Goal: Task Accomplishment & Management: Manage account settings

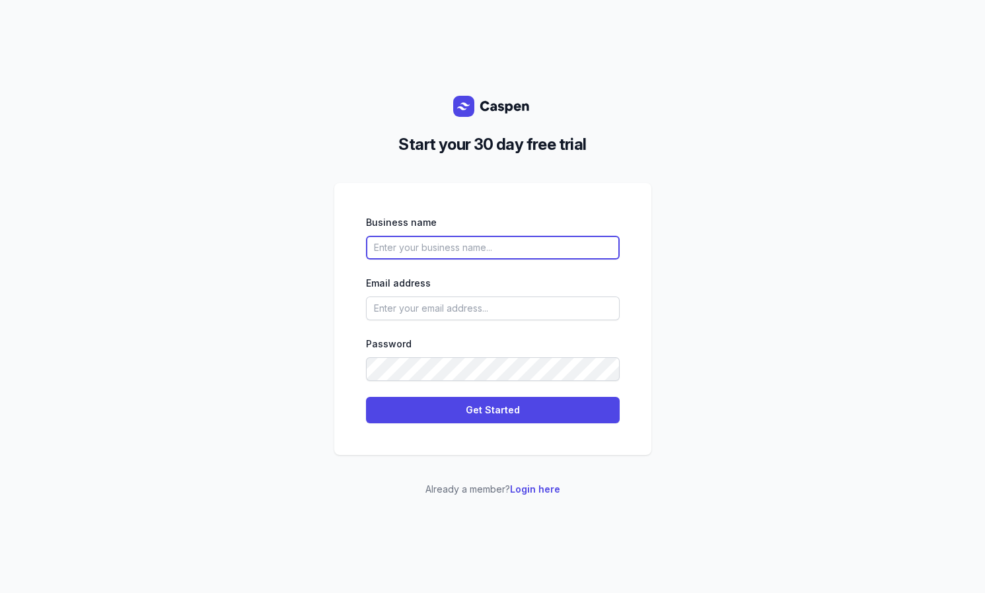
click at [467, 252] on input "text" at bounding box center [493, 248] width 254 height 24
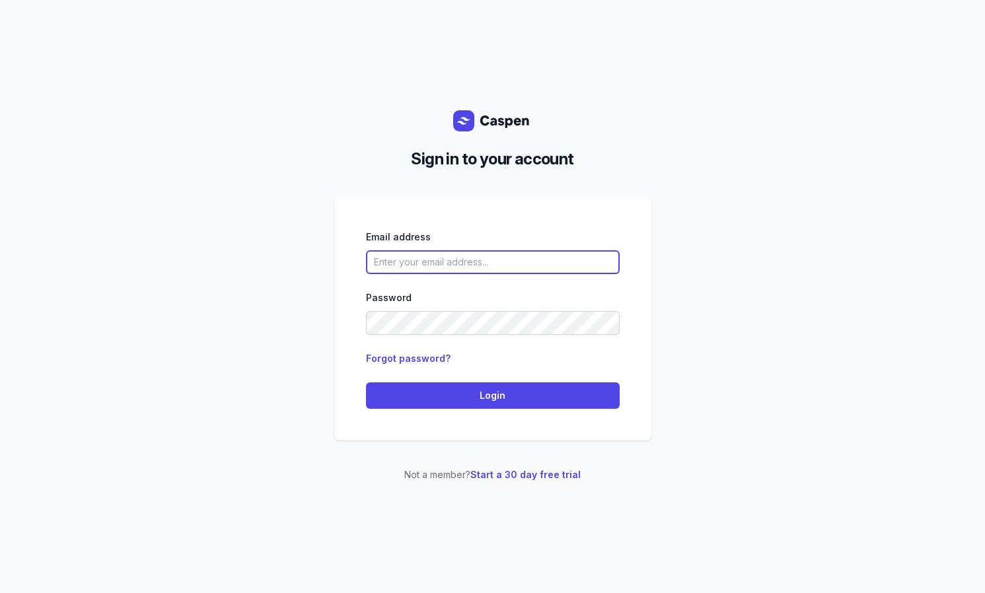
click at [456, 266] on input "email" at bounding box center [493, 262] width 254 height 24
type input "[EMAIL_ADDRESS][DOMAIN_NAME]"
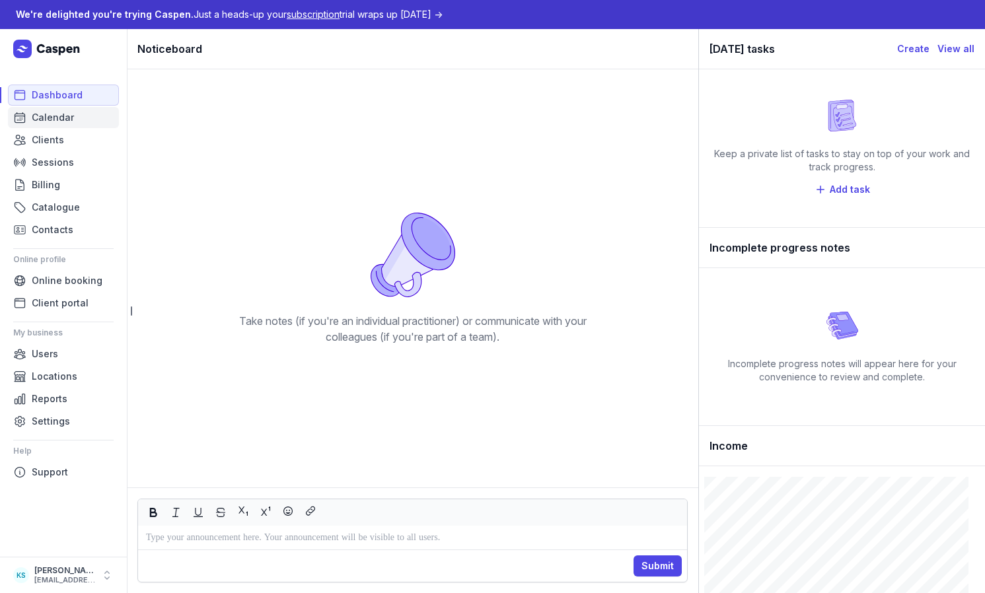
click at [77, 116] on link "Calendar" at bounding box center [63, 117] width 111 height 21
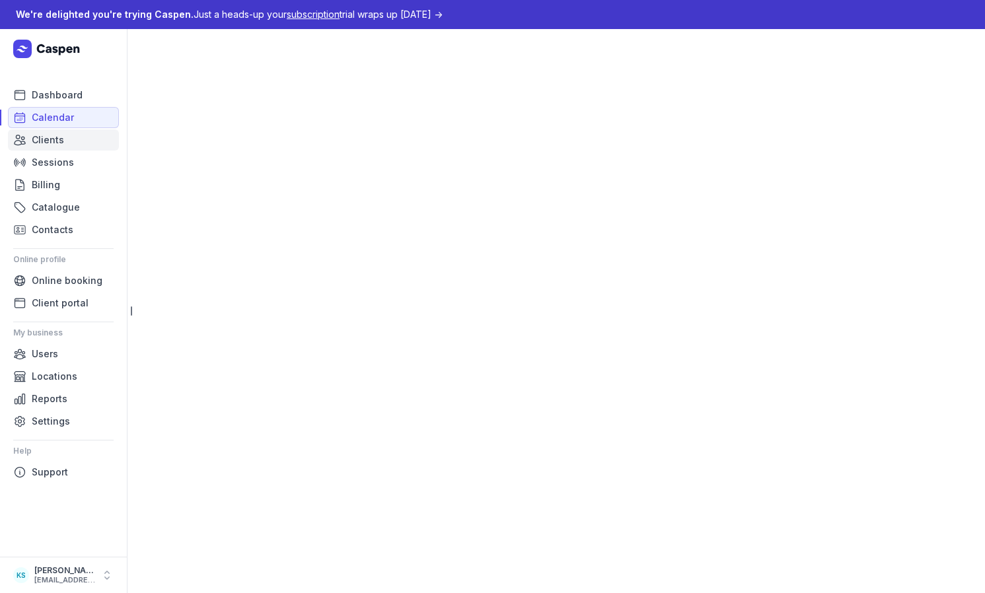
select select "week"
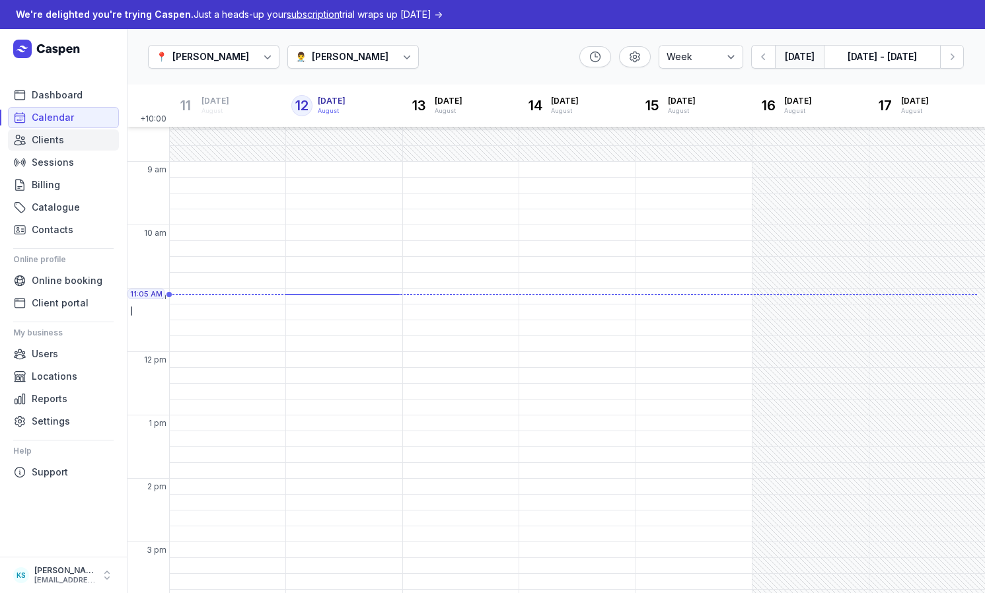
scroll to position [30, 0]
click at [38, 207] on span "Catalogue" at bounding box center [56, 208] width 48 height 16
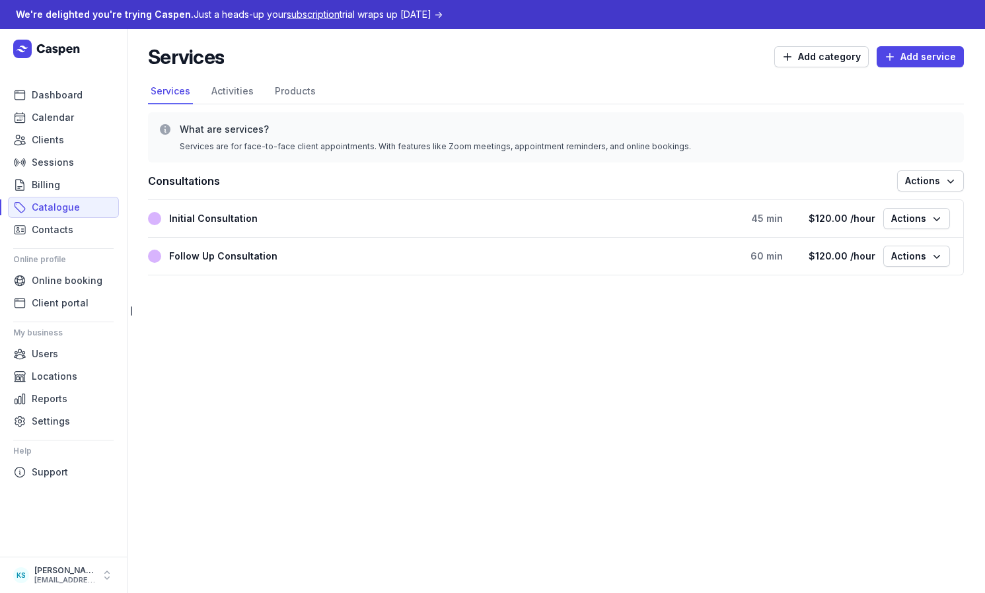
click at [203, 224] on div "Initial Consultation" at bounding box center [213, 219] width 89 height 16
click at [903, 52] on span "Add service" at bounding box center [920, 57] width 71 height 16
select select
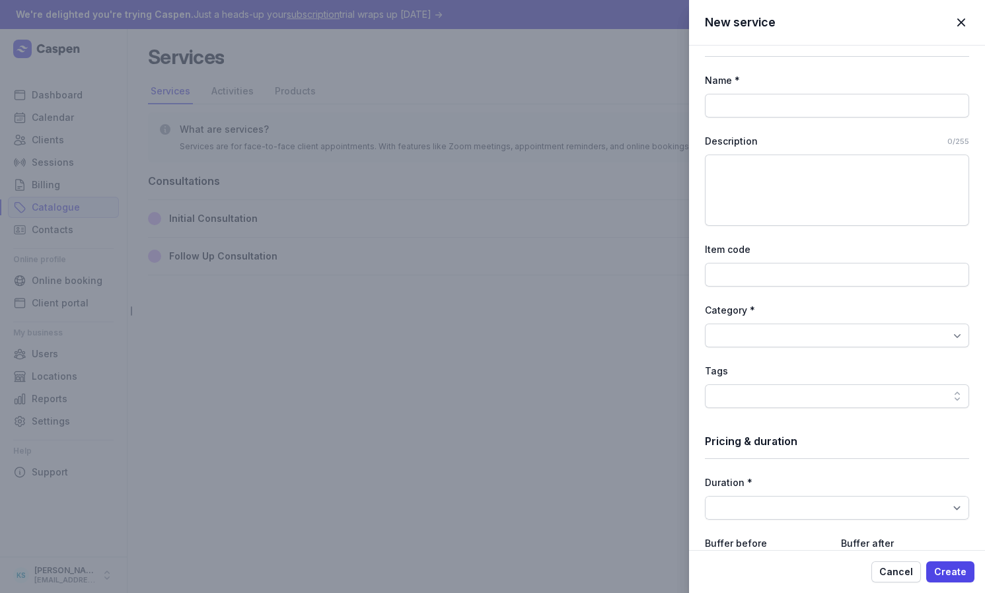
scroll to position [99, 0]
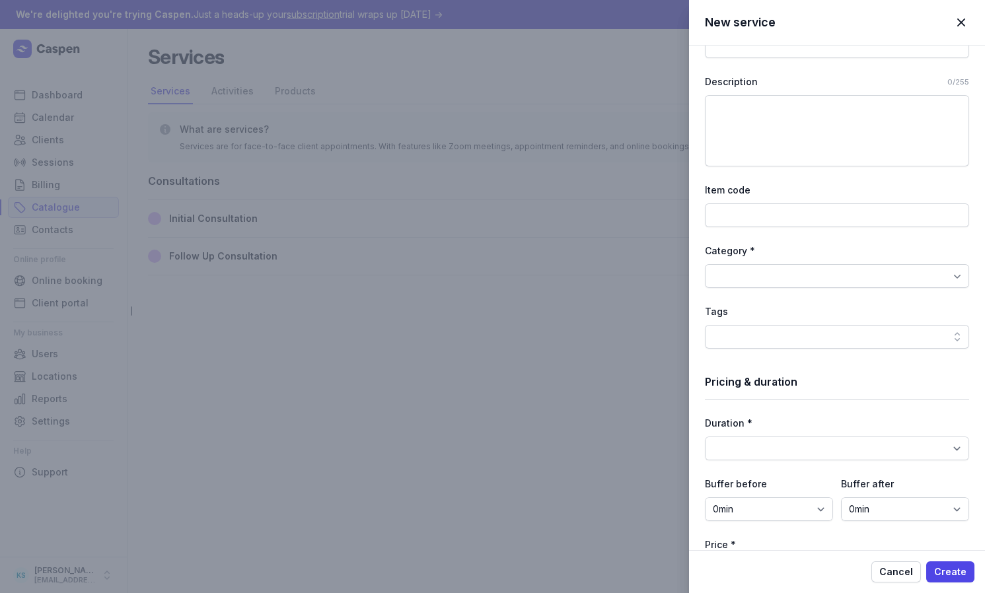
click at [777, 278] on div at bounding box center [837, 276] width 264 height 24
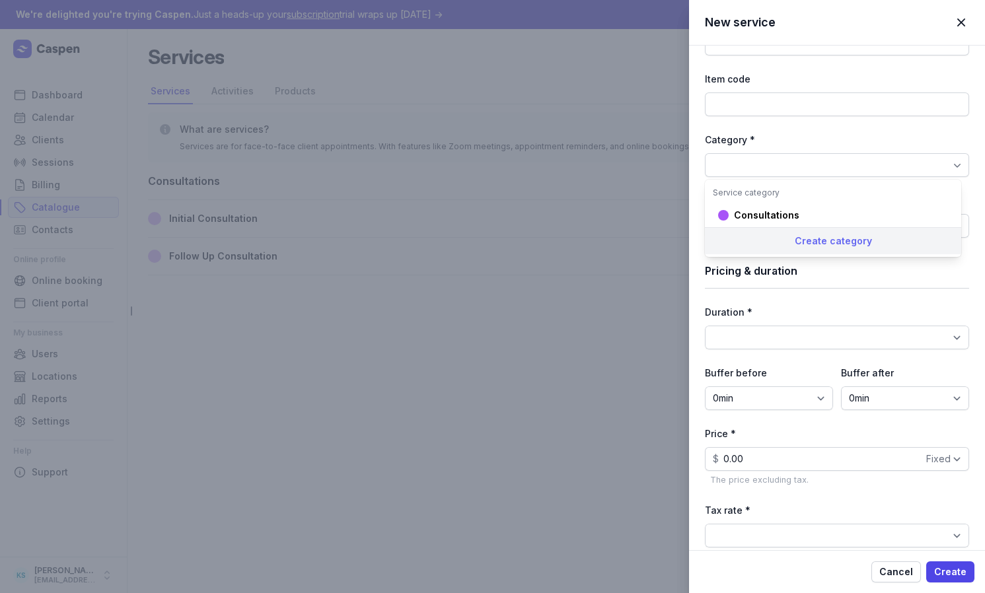
click at [844, 250] on div "Create category" at bounding box center [833, 240] width 256 height 27
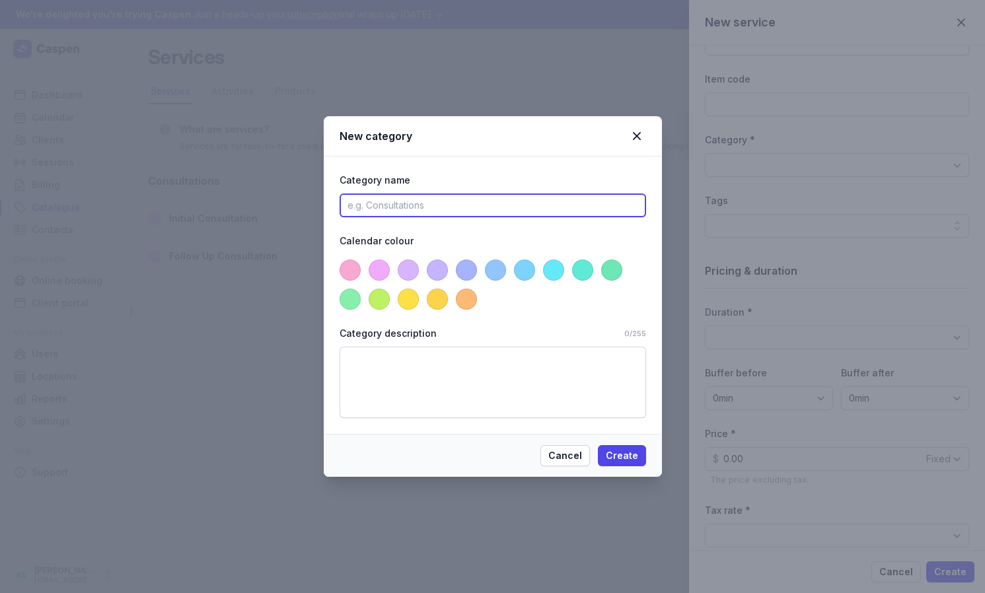
click at [456, 211] on input at bounding box center [493, 206] width 307 height 24
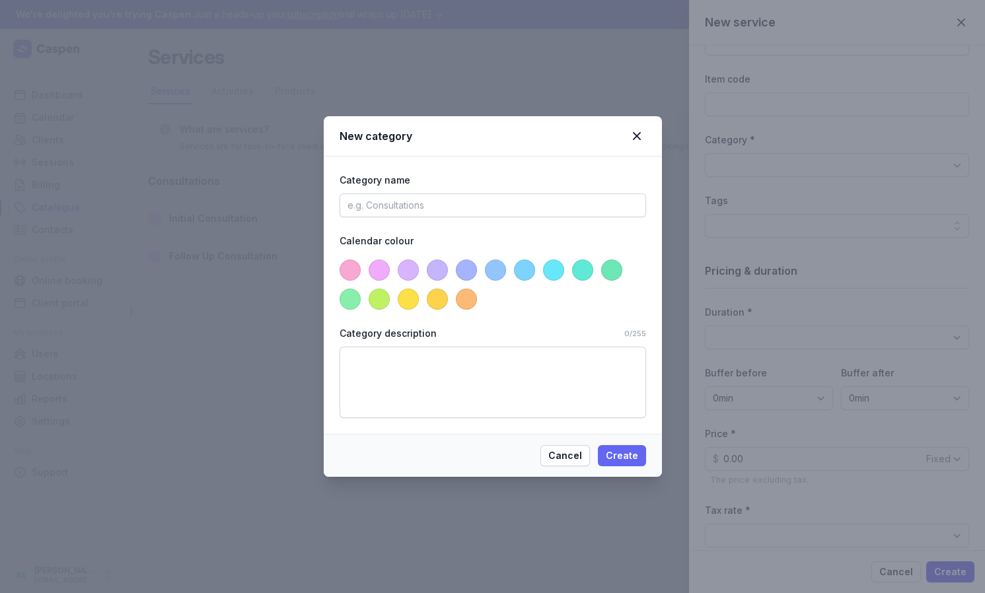
drag, startPoint x: 575, startPoint y: 460, endPoint x: 619, endPoint y: 452, distance: 45.0
click at [575, 459] on span "Cancel" at bounding box center [565, 456] width 34 height 16
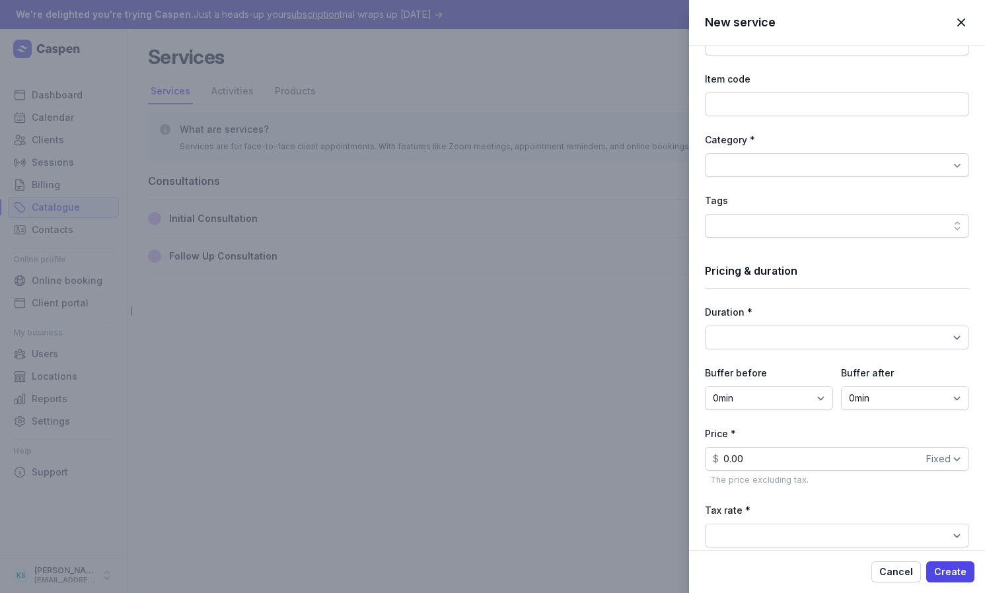
scroll to position [398, 0]
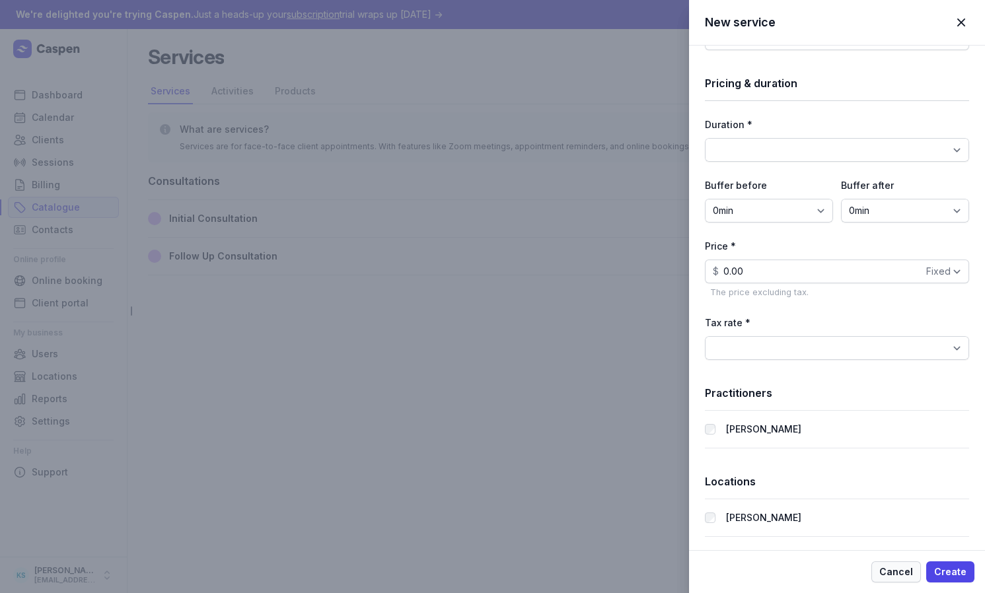
click at [893, 575] on span "Cancel" at bounding box center [896, 572] width 34 height 16
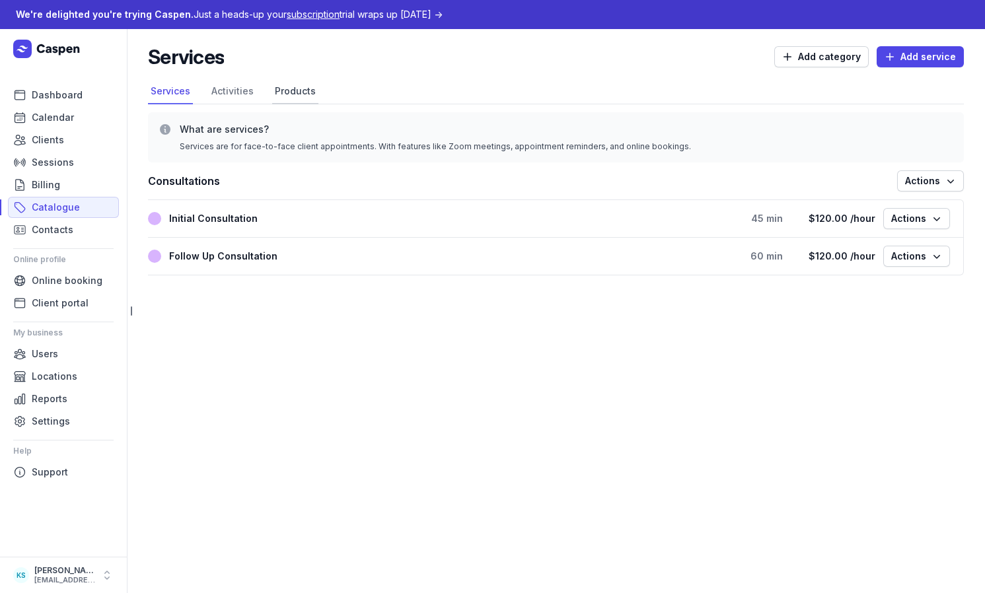
drag, startPoint x: 230, startPoint y: 95, endPoint x: 307, endPoint y: 100, distance: 77.5
click at [230, 95] on link "Activities" at bounding box center [233, 91] width 48 height 25
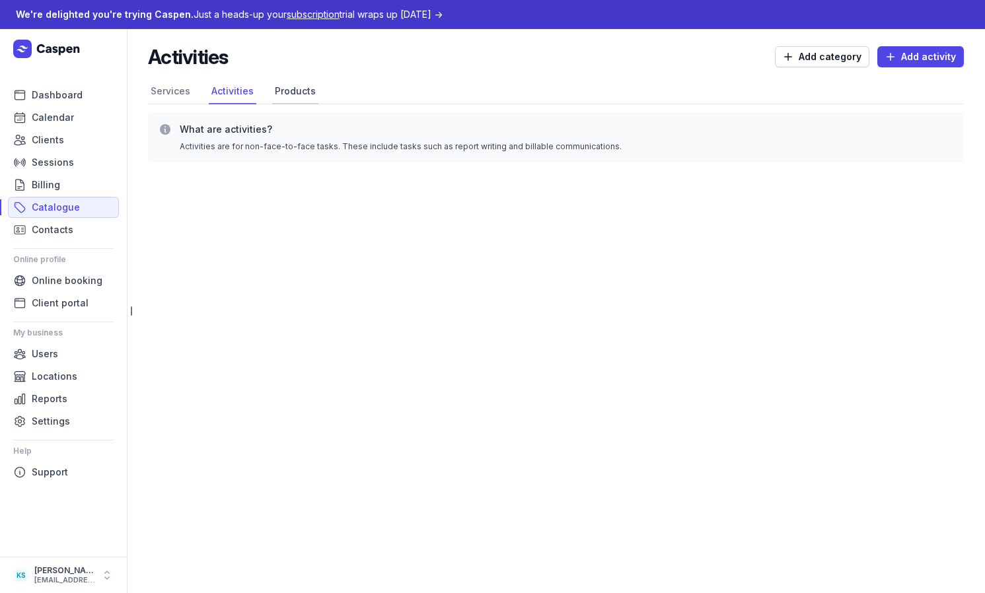
click at [301, 98] on link "Products" at bounding box center [295, 91] width 46 height 25
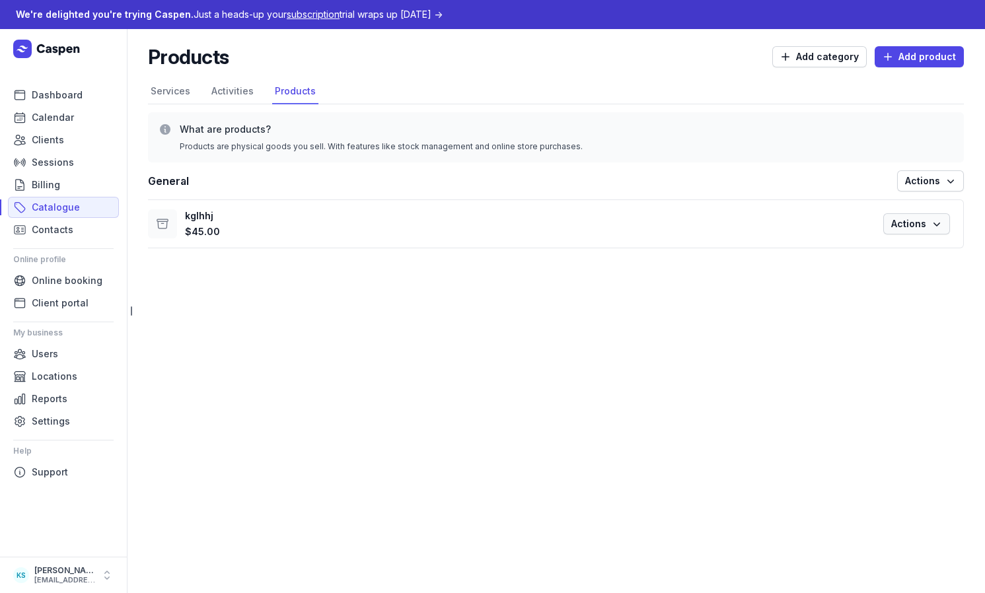
click at [894, 229] on span "Actions" at bounding box center [916, 224] width 51 height 16
click at [860, 246] on button "Edit product" at bounding box center [876, 252] width 148 height 19
select select "tax_01K23S3BKHD3H0TRFTVY3HWV9X"
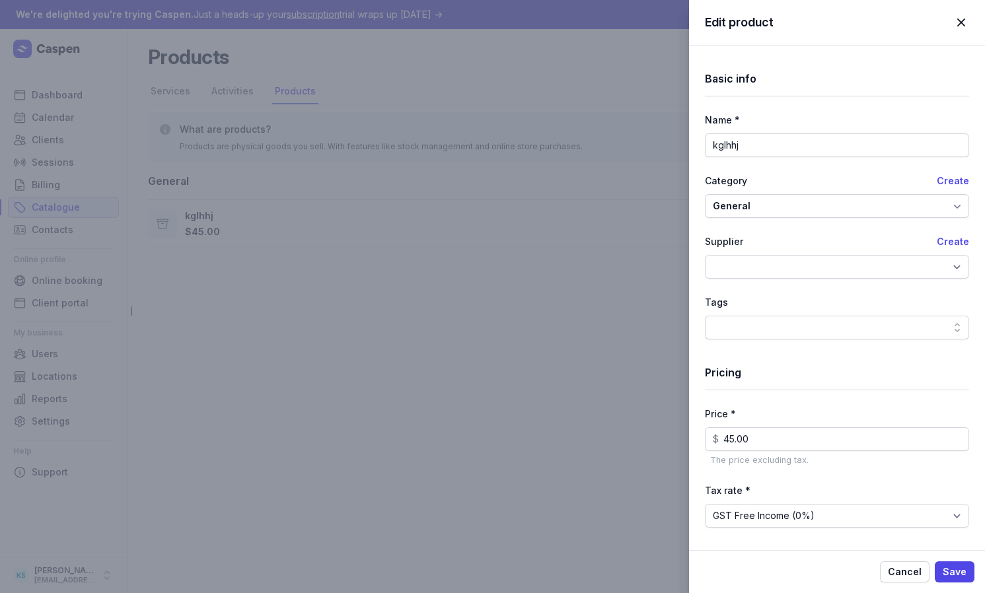
click at [755, 209] on div "General" at bounding box center [837, 206] width 264 height 24
click at [963, 26] on span "button" at bounding box center [961, 22] width 29 height 29
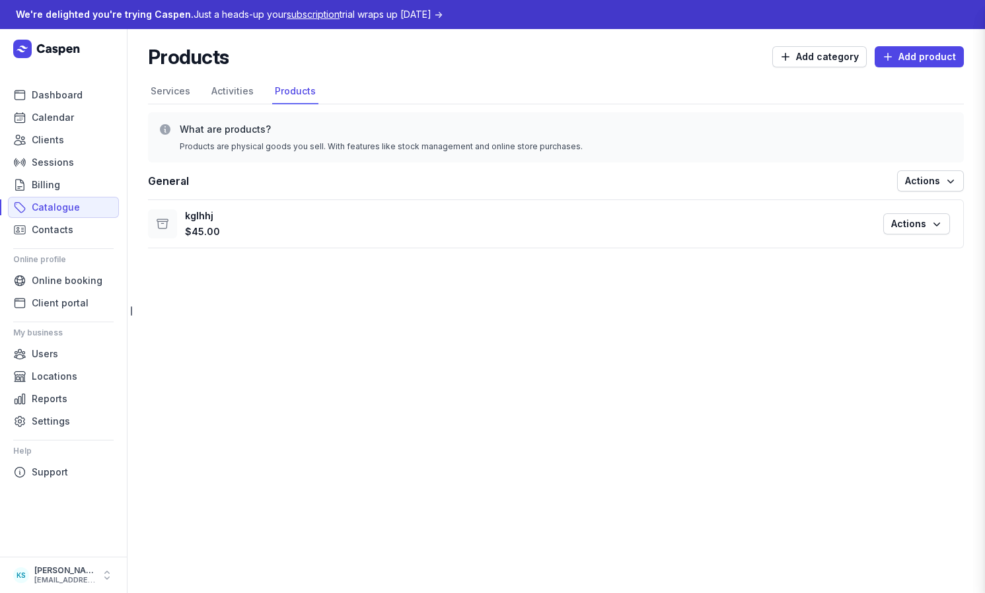
drag, startPoint x: 738, startPoint y: 104, endPoint x: 835, endPoint y: 105, distance: 96.5
click at [741, 103] on div "Edit product Close panel Basic info Name * kglhhj Category Create General Suppl…" at bounding box center [492, 296] width 985 height 593
click at [704, 64] on div "Products Add category Add product" at bounding box center [556, 57] width 816 height 24
drag, startPoint x: 241, startPoint y: 96, endPoint x: 215, endPoint y: 93, distance: 25.2
click at [241, 96] on link "Activities" at bounding box center [233, 91] width 48 height 25
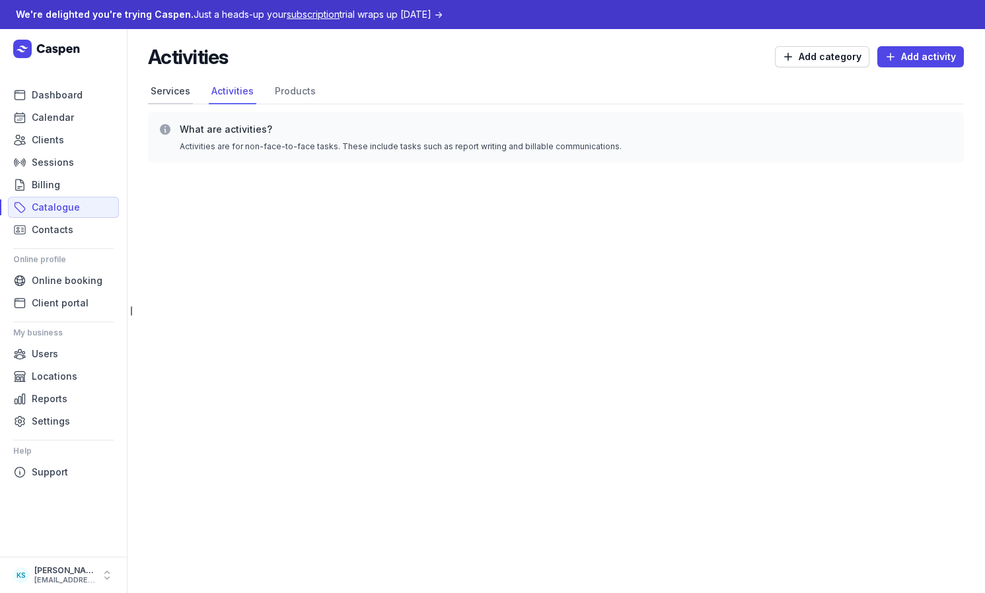
click at [163, 89] on link "Services" at bounding box center [170, 91] width 45 height 25
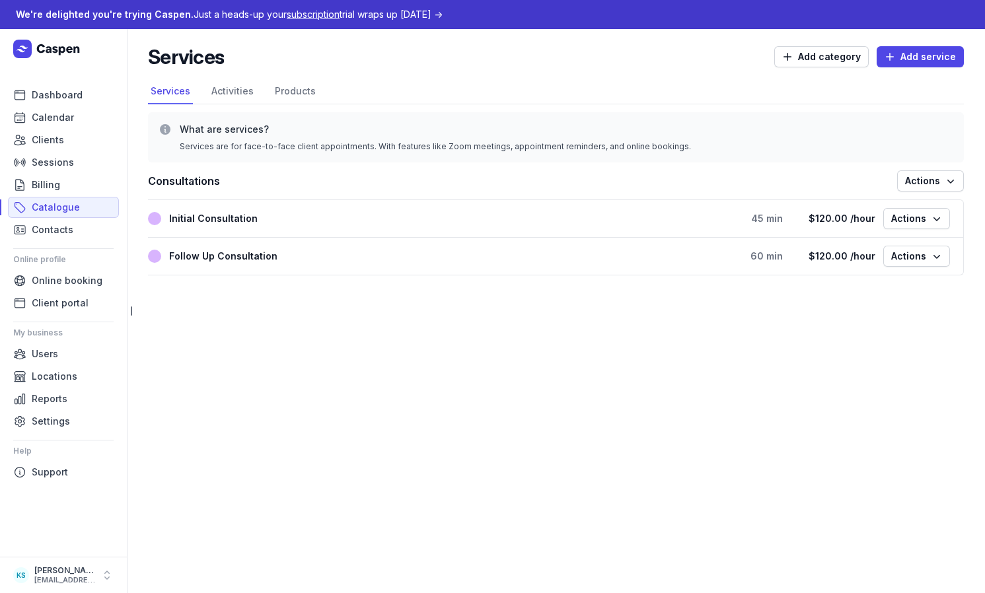
click at [448, 77] on header "Services Add category Add service" at bounding box center [556, 62] width 816 height 34
click at [912, 219] on span "Actions" at bounding box center [916, 219] width 51 height 16
click at [895, 248] on button "Edit service" at bounding box center [876, 246] width 148 height 19
select select "45"
select select "hourly"
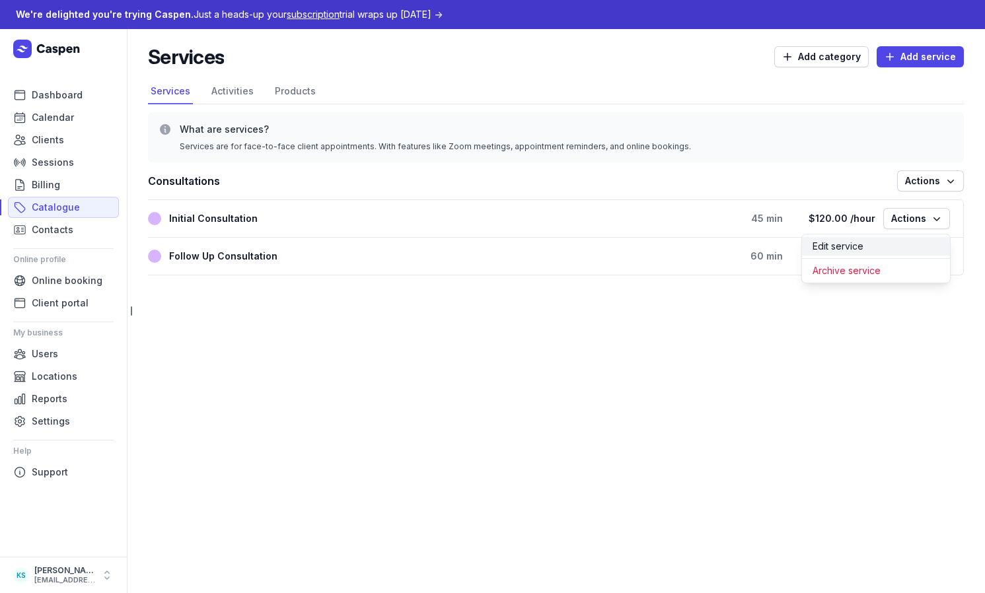
select select "tax_01K23S3BKGAN1CPZH1W7TB5V83"
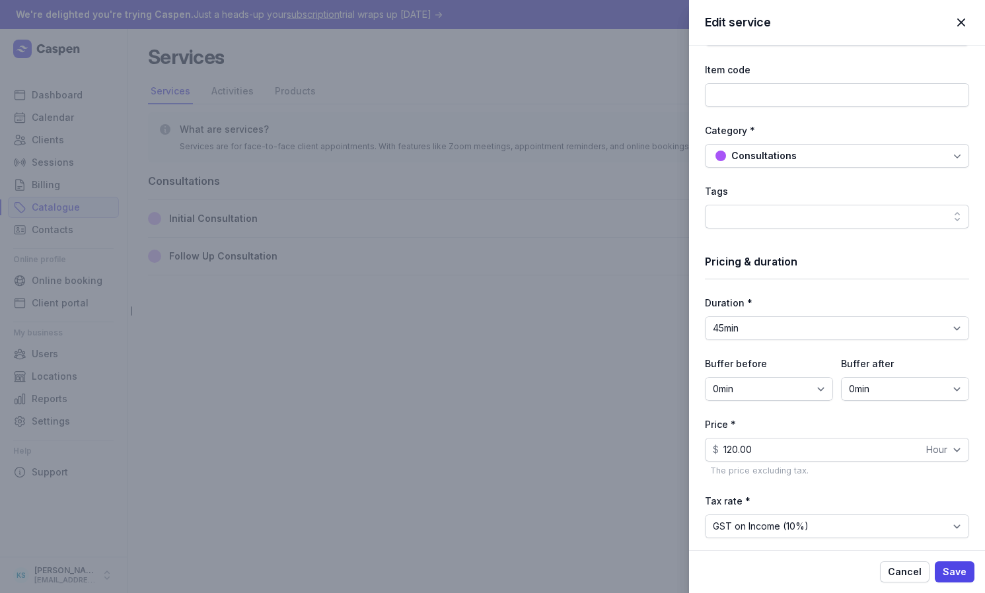
scroll to position [228, 0]
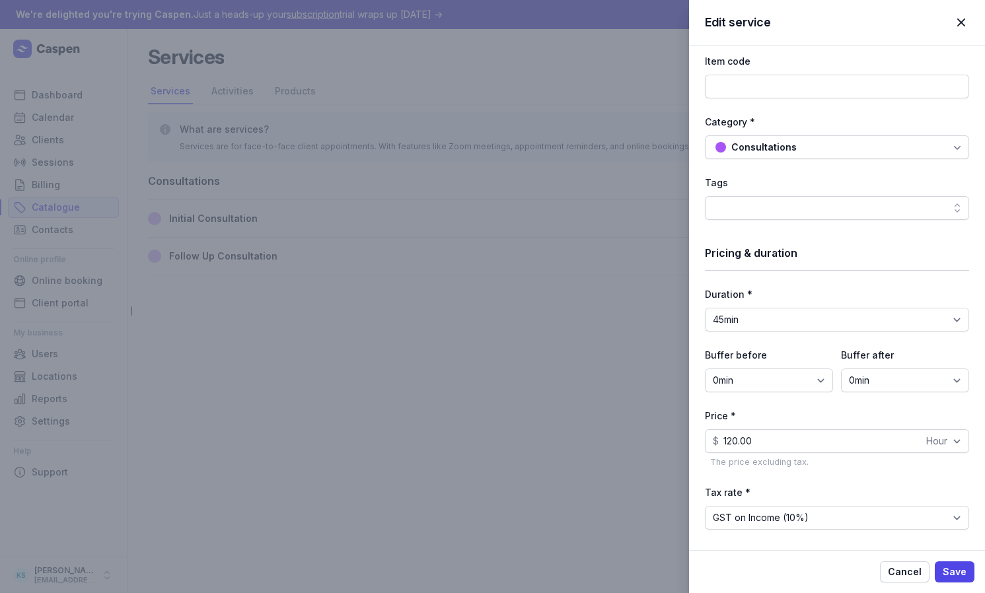
click at [814, 207] on div at bounding box center [837, 208] width 264 height 24
click at [815, 207] on div at bounding box center [837, 208] width 264 height 24
drag, startPoint x: 646, startPoint y: 225, endPoint x: 735, endPoint y: 273, distance: 100.8
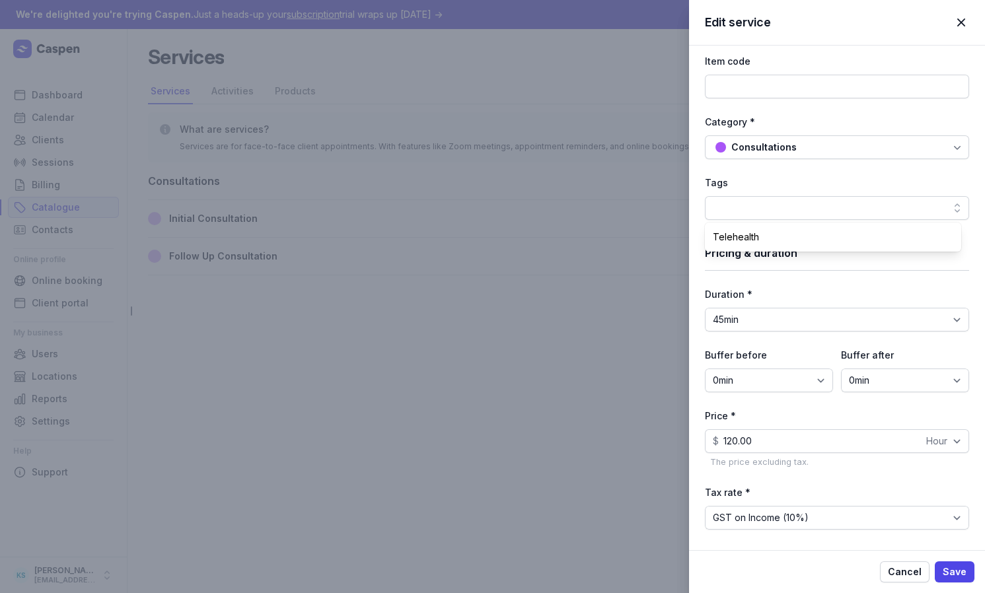
click at [647, 225] on div "Edit service Close panel Basic info Name * Initial Consultation Description 0/2…" at bounding box center [492, 296] width 985 height 593
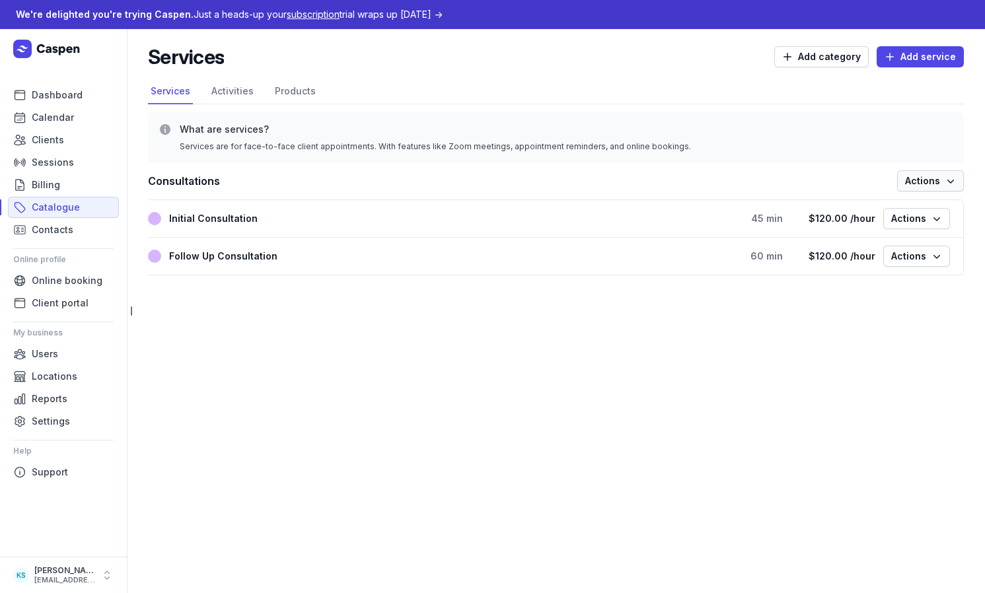
click at [926, 186] on span "Actions" at bounding box center [930, 181] width 51 height 16
click at [902, 208] on button "Add new service" at bounding box center [890, 209] width 148 height 19
select select
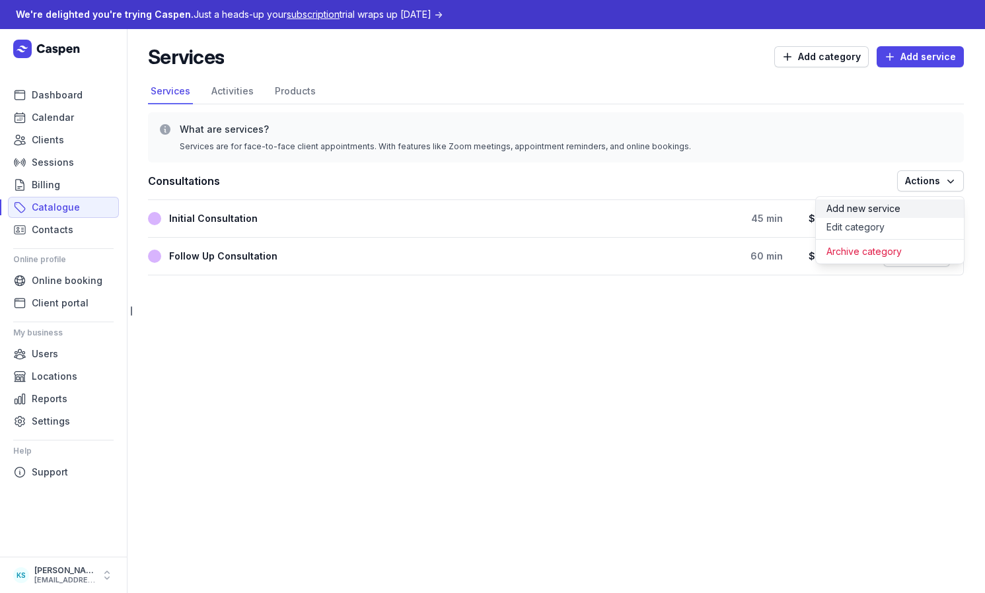
select select
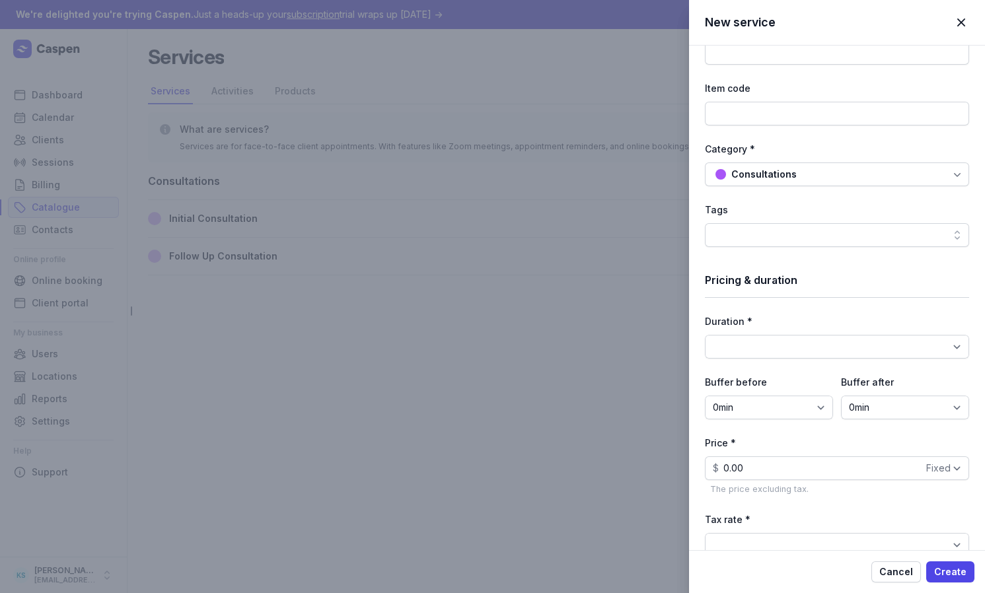
scroll to position [225, 0]
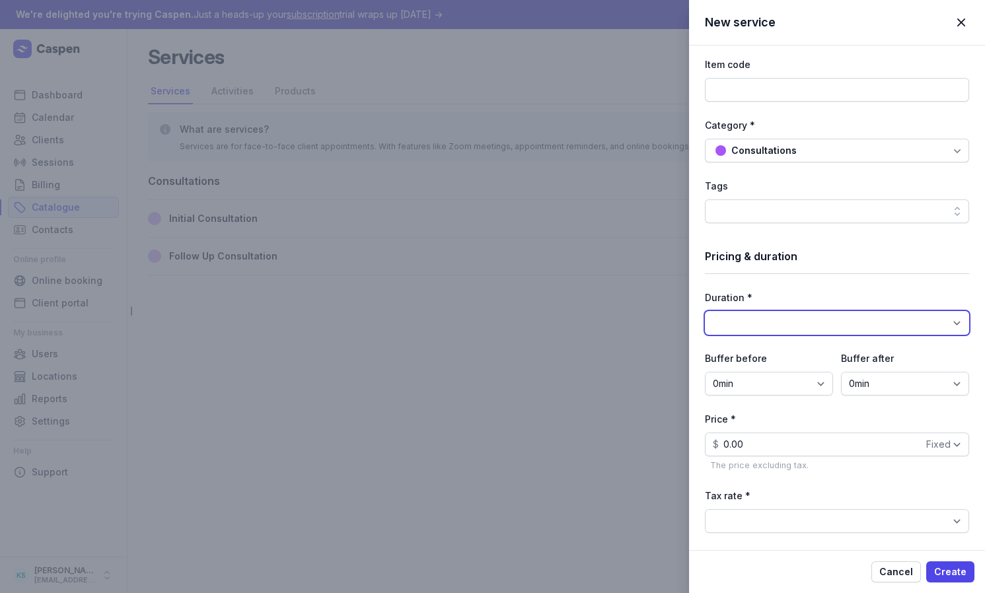
click at [825, 314] on select "15min 30min 45min 1h 1h 15min 1h 30min 1h 45min 2h 2h 15min 2h 30min 2h 45min 3…" at bounding box center [837, 323] width 264 height 24
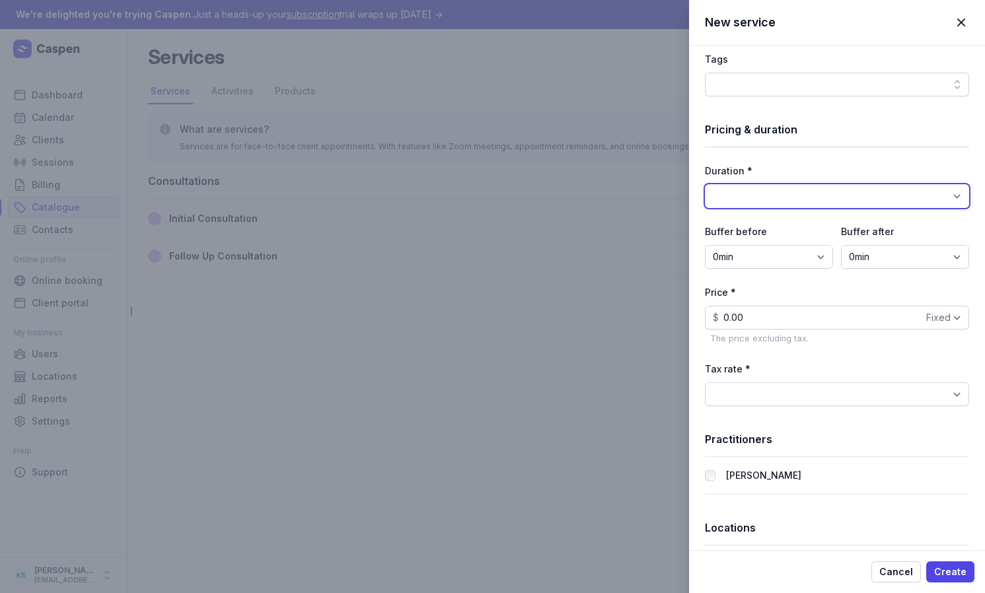
scroll to position [398, 0]
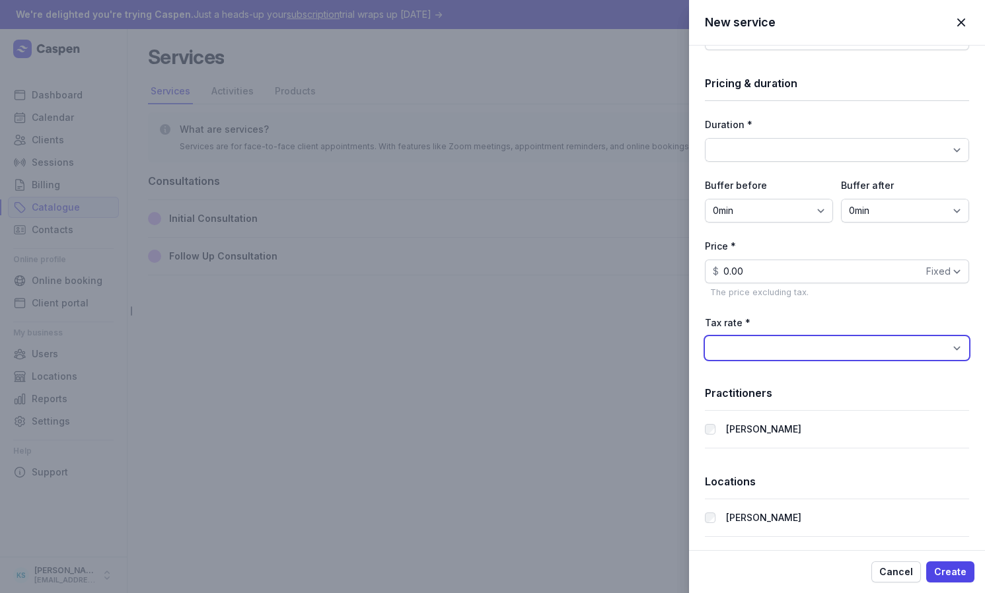
click at [824, 338] on select "BAS Excluded (0%) GST Free Income (0%) GST on Income (10%)" at bounding box center [837, 348] width 264 height 24
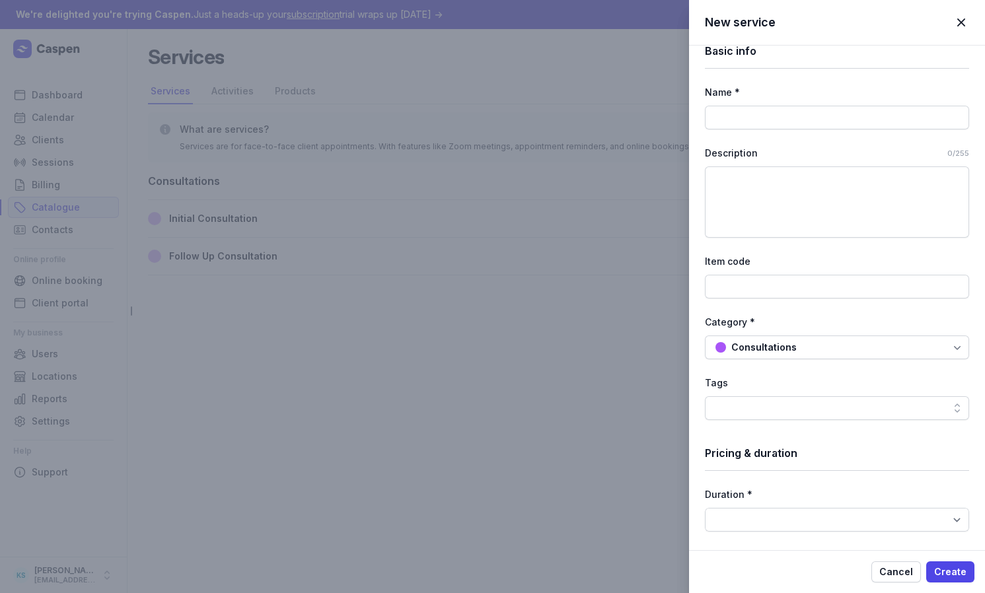
scroll to position [0, 0]
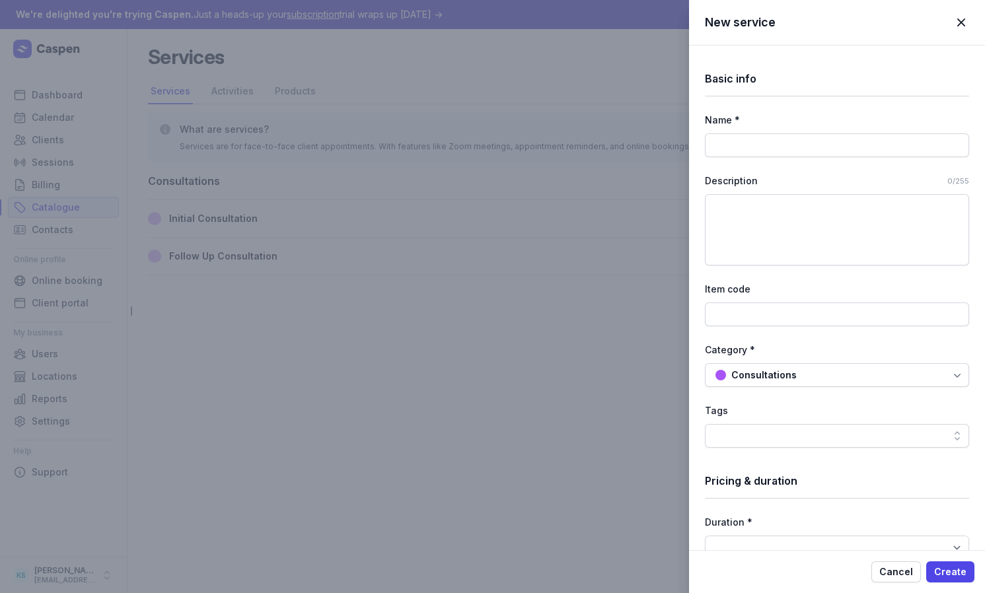
click at [959, 24] on span "button" at bounding box center [961, 22] width 29 height 29
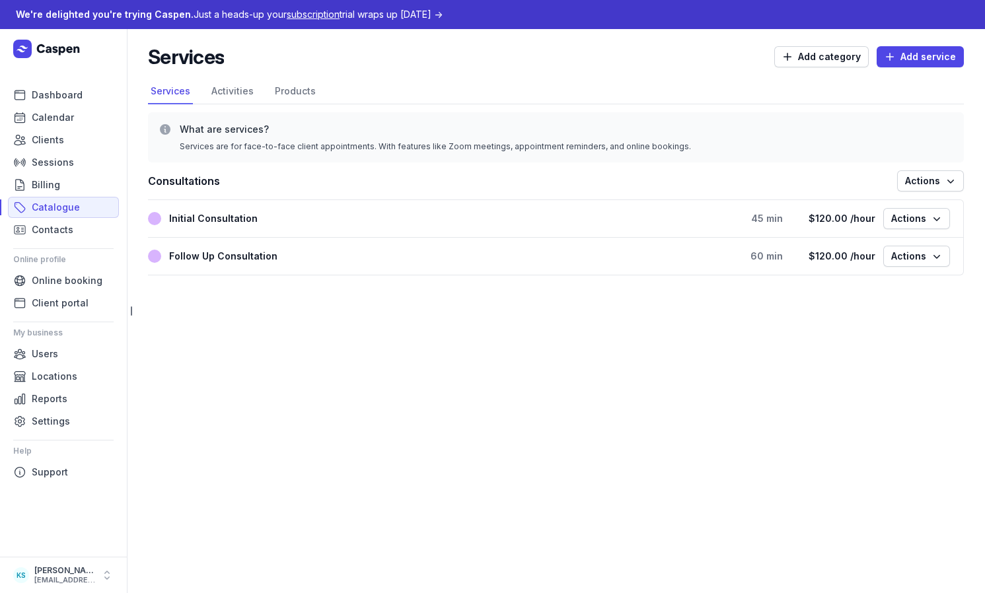
drag, startPoint x: 708, startPoint y: 71, endPoint x: 494, endPoint y: 99, distance: 216.5
click at [708, 71] on header "Services Add category Add service" at bounding box center [556, 62] width 816 height 34
click at [221, 96] on link "Activities" at bounding box center [233, 91] width 48 height 25
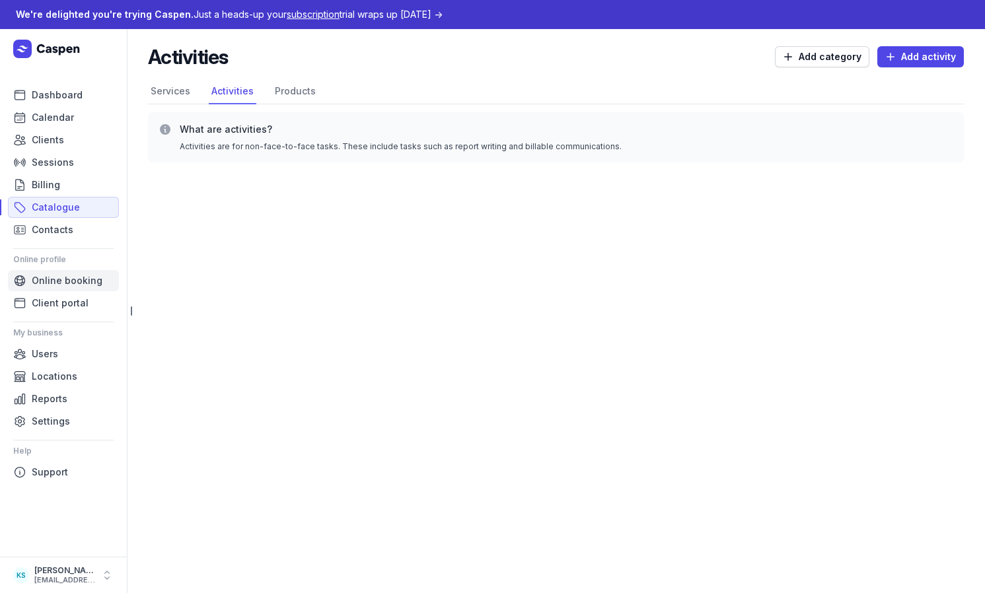
click at [65, 284] on span "Online booking" at bounding box center [67, 281] width 71 height 16
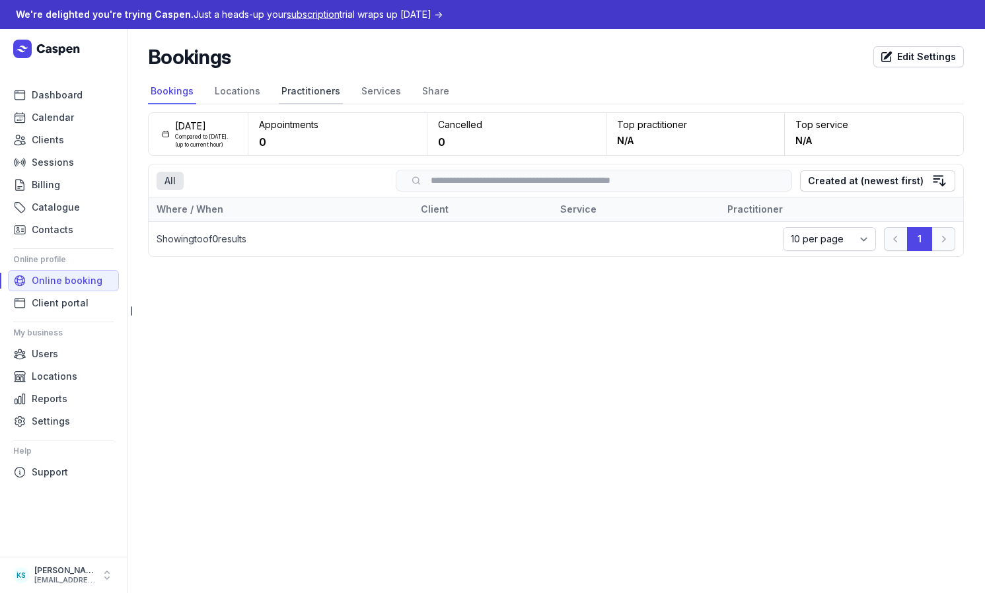
click at [297, 91] on link "Practitioners" at bounding box center [311, 91] width 64 height 25
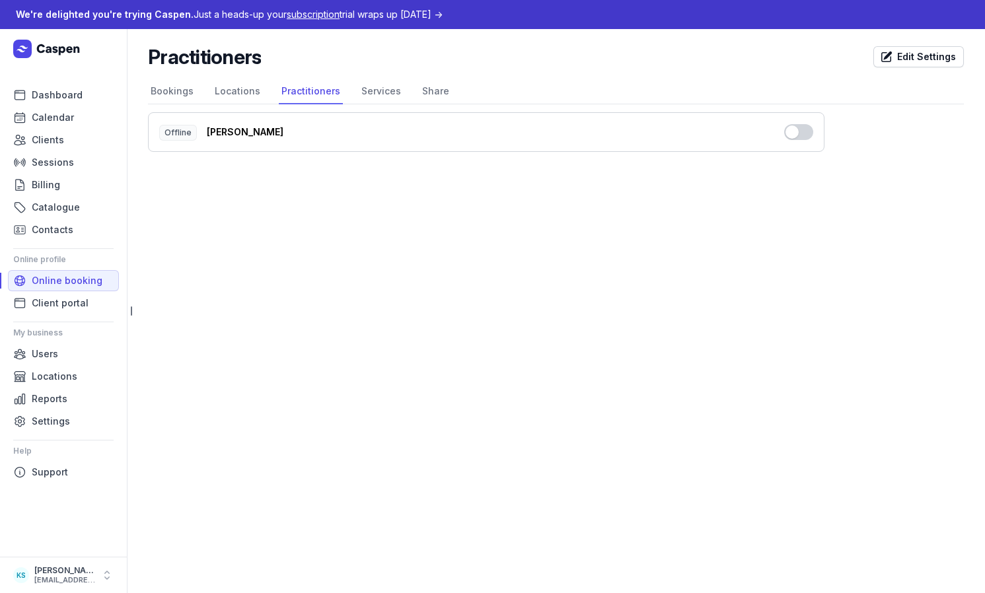
click at [237, 131] on div "Kylie Smart" at bounding box center [488, 132] width 562 height 13
click at [794, 131] on button "Use setting" at bounding box center [798, 132] width 29 height 16
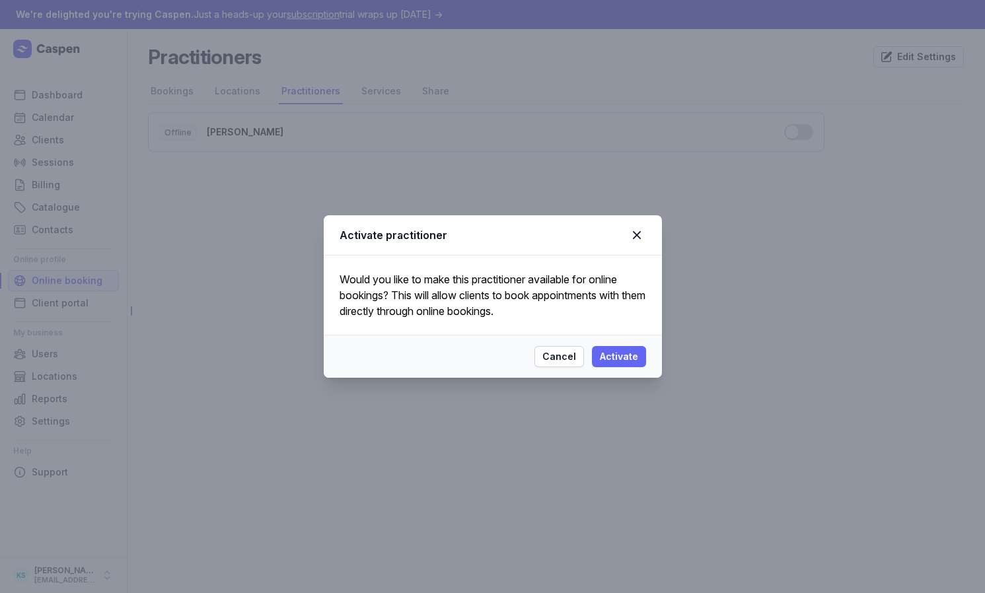
click at [615, 355] on span "Activate" at bounding box center [619, 357] width 38 height 16
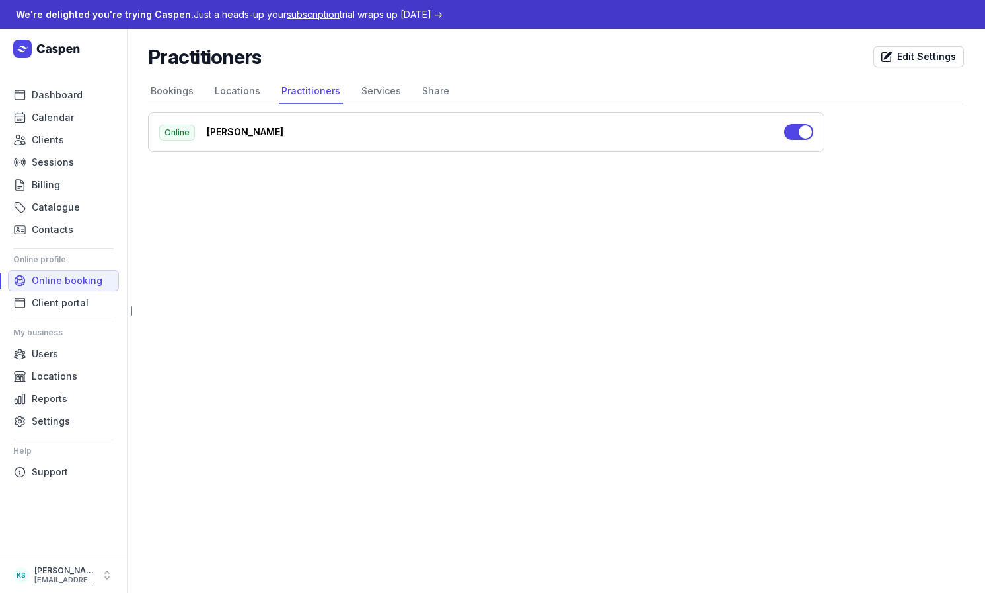
click at [238, 130] on div "Kylie Smart" at bounding box center [488, 132] width 562 height 13
click at [365, 94] on link "Services" at bounding box center [381, 91] width 45 height 25
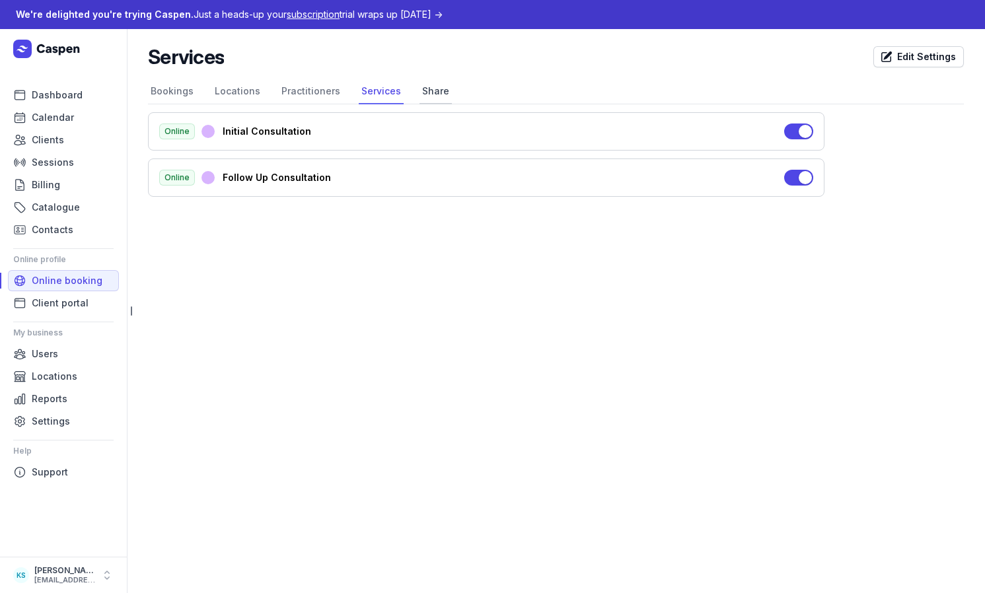
click at [439, 93] on link "Share" at bounding box center [436, 91] width 32 height 25
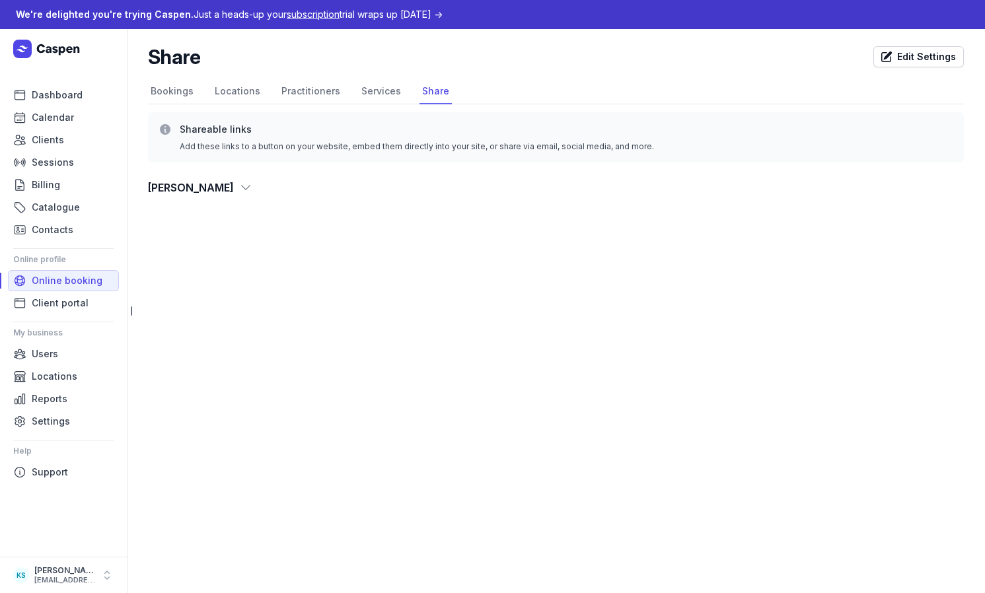
click at [201, 192] on span "Kylie Smart" at bounding box center [191, 187] width 86 height 19
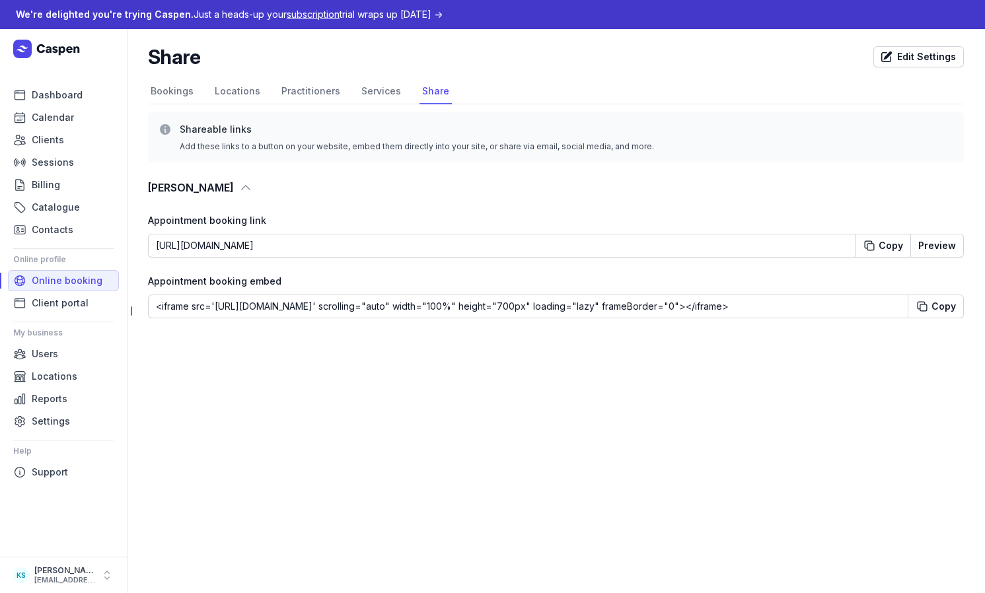
click at [490, 192] on dt "Kylie Smart" at bounding box center [556, 187] width 816 height 19
click at [883, 244] on div "Copy" at bounding box center [891, 245] width 24 height 13
click at [79, 176] on link "Billing" at bounding box center [63, 184] width 111 height 21
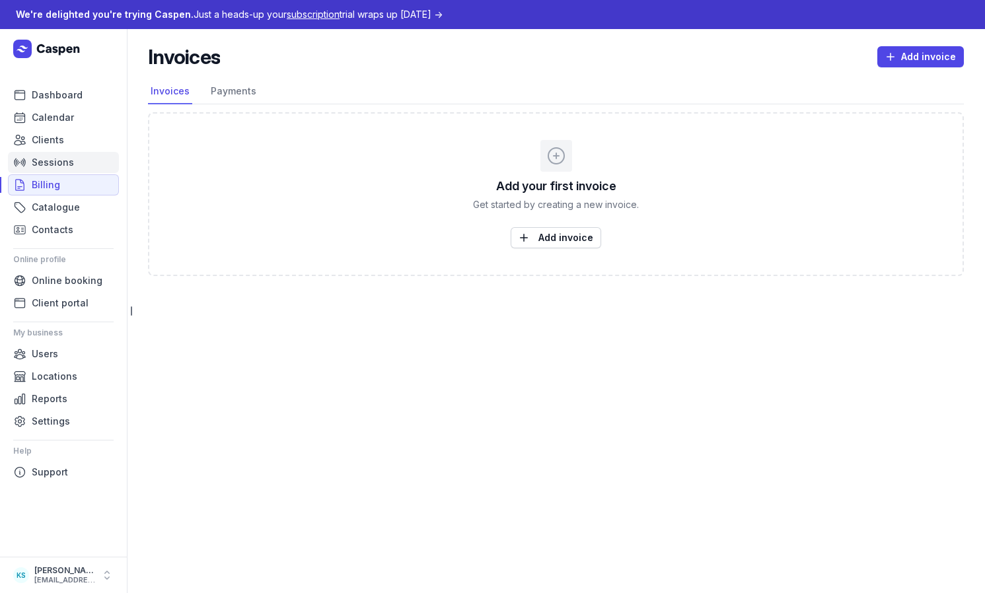
click at [73, 165] on link "Sessions" at bounding box center [63, 162] width 111 height 21
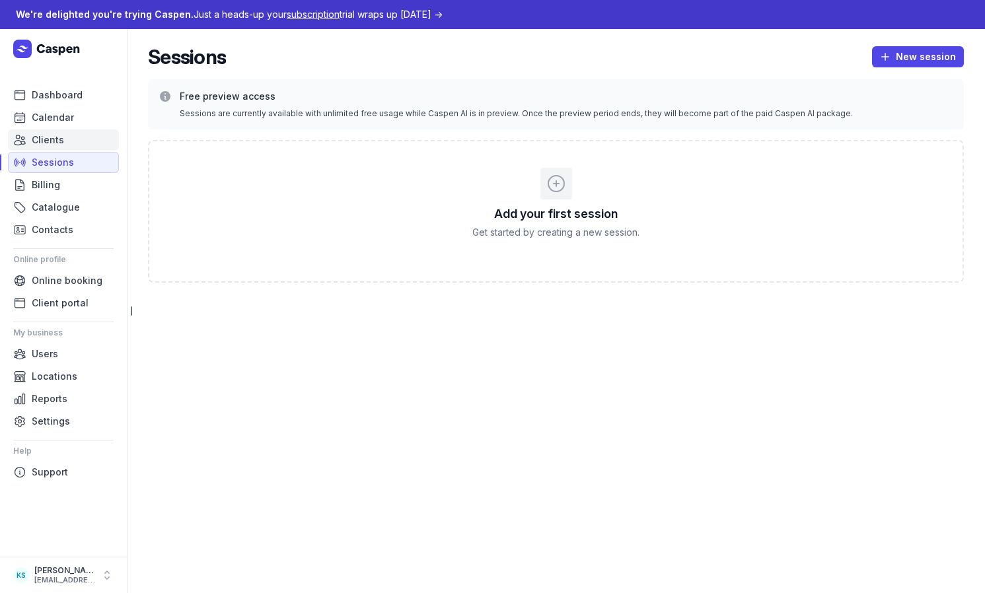
click at [69, 138] on link "Clients" at bounding box center [63, 140] width 111 height 21
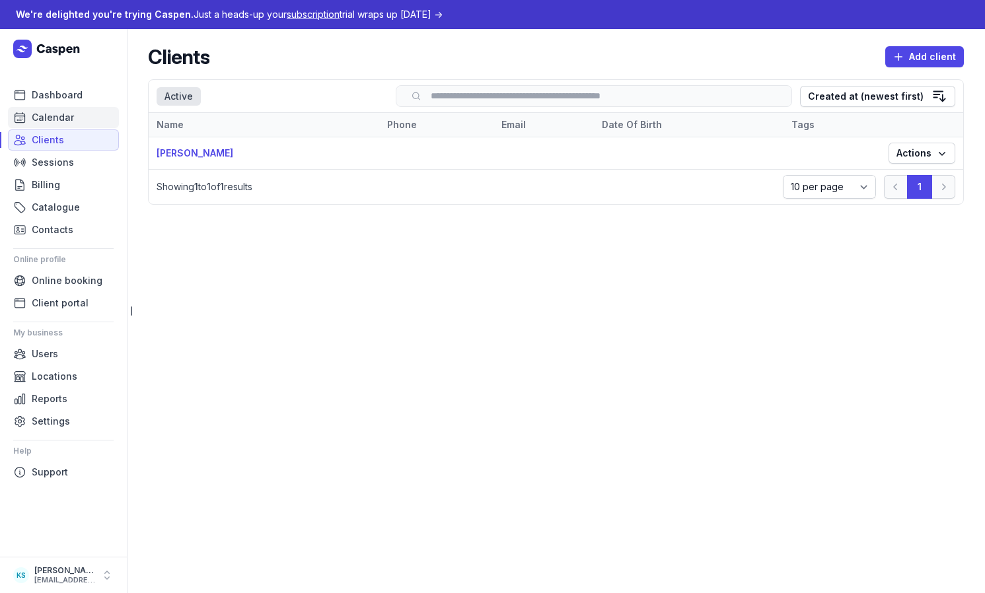
click at [71, 116] on span "Calendar" at bounding box center [53, 118] width 42 height 16
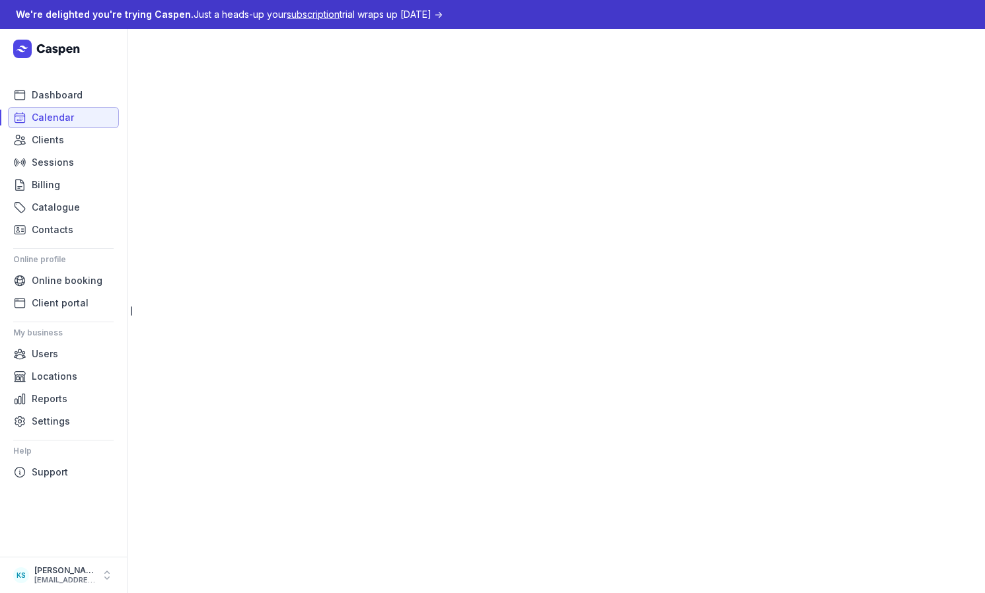
select select "week"
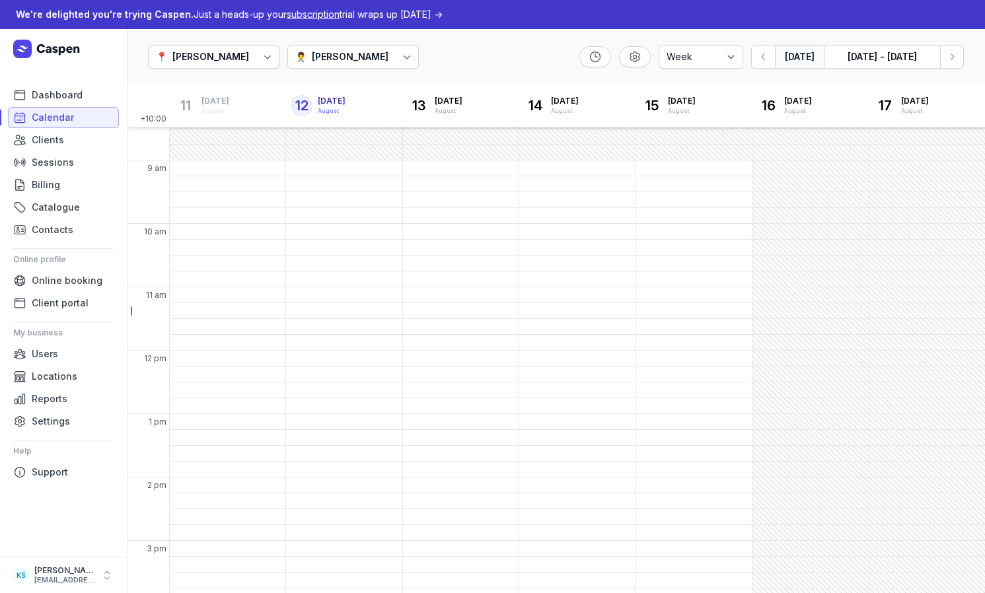
scroll to position [32, 0]
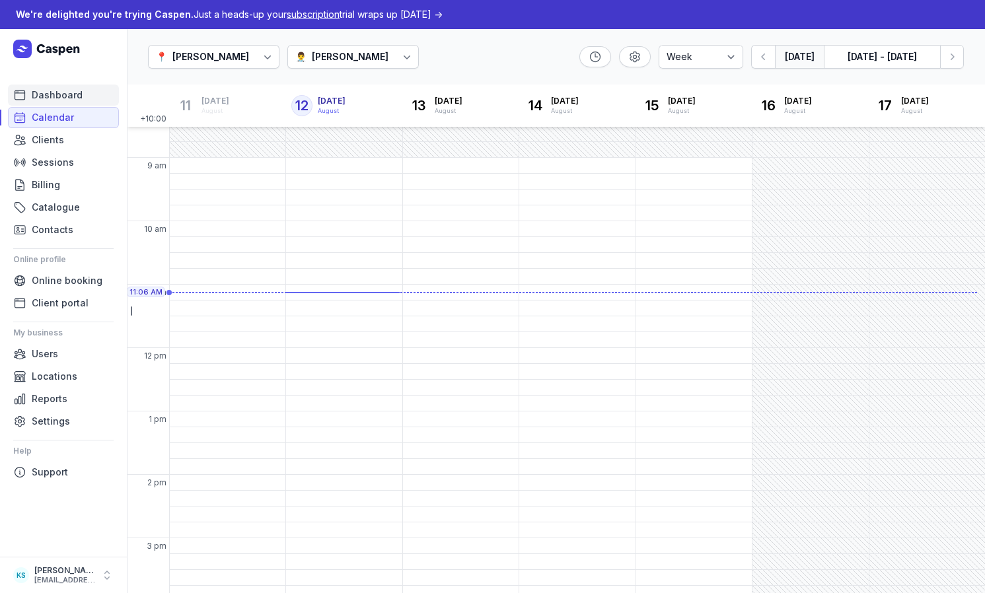
click at [70, 99] on span "Dashboard" at bounding box center [57, 95] width 51 height 16
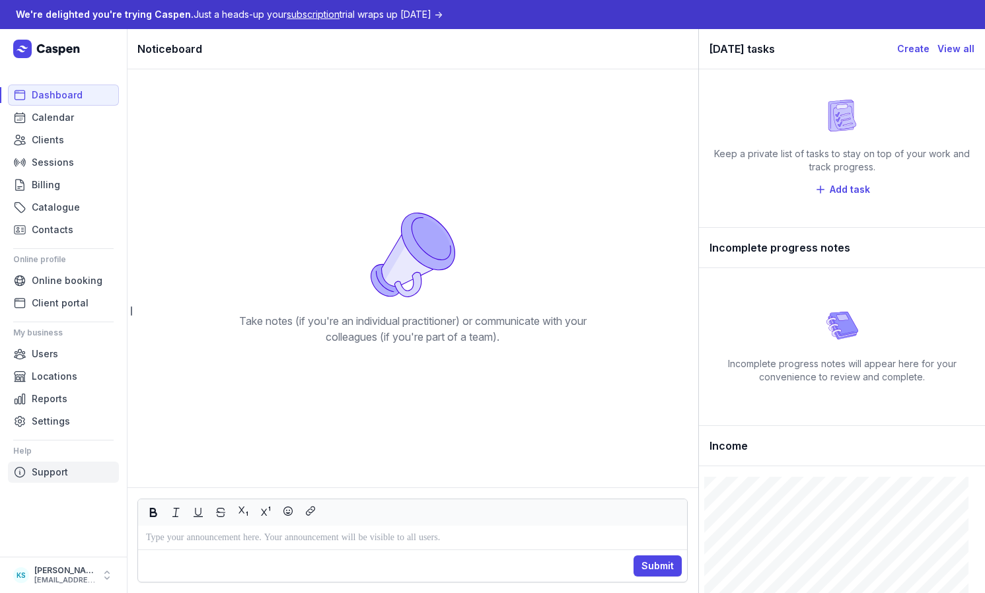
click at [54, 480] on link "Support" at bounding box center [63, 472] width 111 height 21
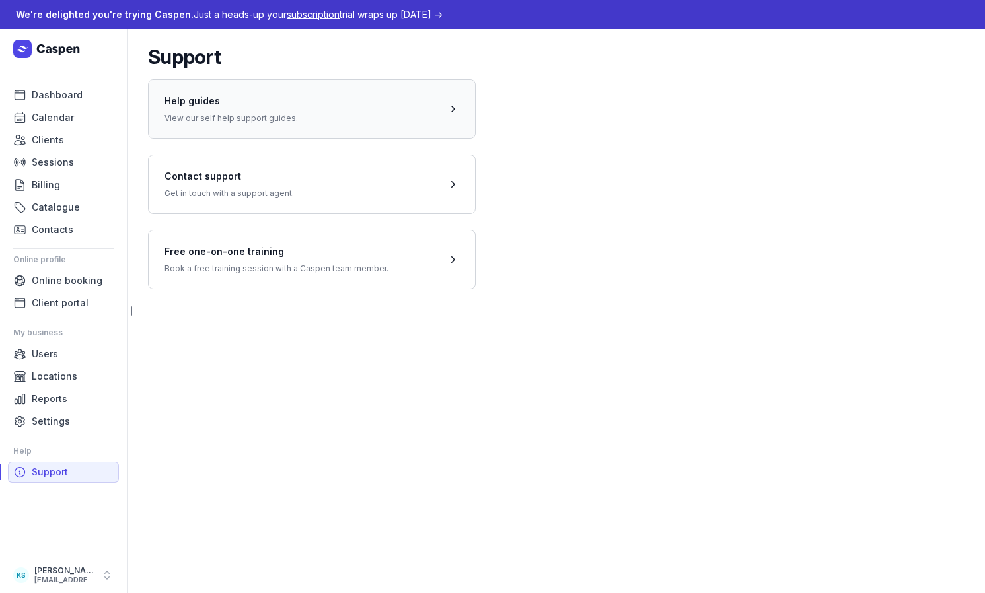
click at [246, 126] on span at bounding box center [312, 108] width 326 height 59
click at [59, 161] on span "Sessions" at bounding box center [53, 163] width 42 height 16
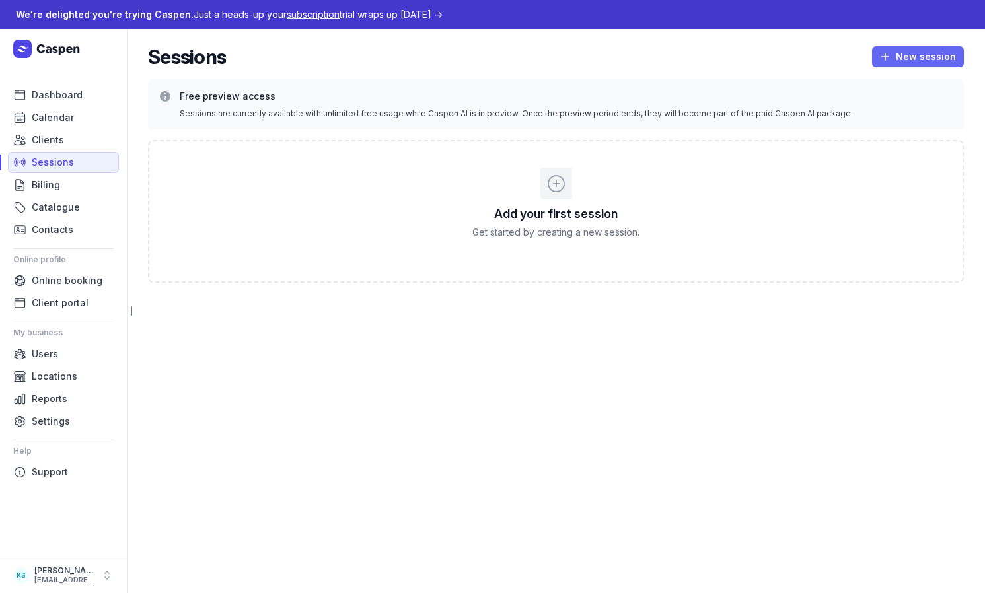
click at [899, 56] on span "New session" at bounding box center [918, 57] width 76 height 16
click at [864, 87] on button "Transcribe" at bounding box center [890, 84] width 148 height 19
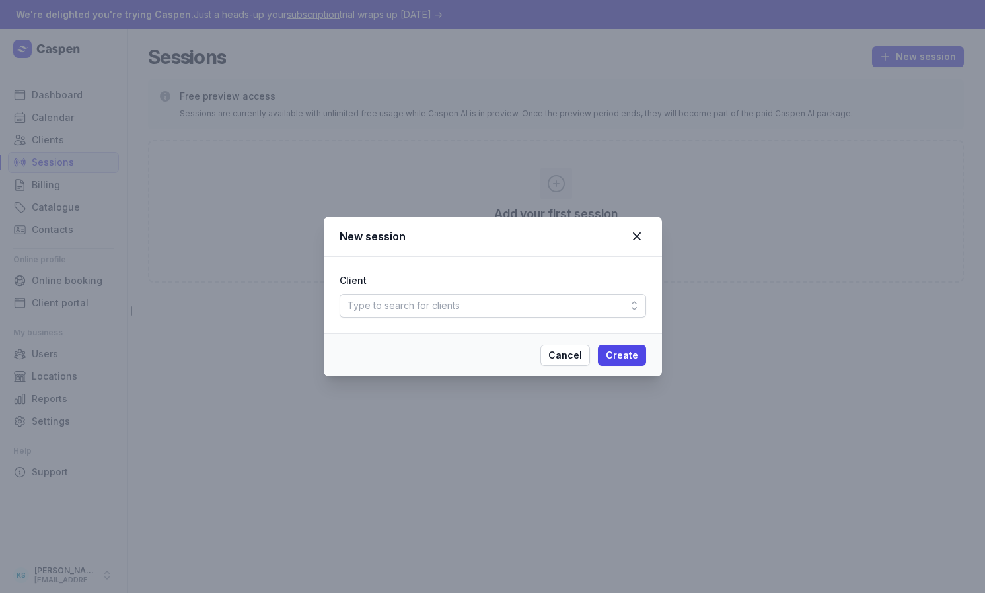
click at [548, 310] on div "Type to search for clients" at bounding box center [493, 306] width 307 height 24
drag, startPoint x: 555, startPoint y: 274, endPoint x: 623, endPoint y: 246, distance: 73.5
click at [556, 273] on div "Client" at bounding box center [493, 281] width 307 height 16
click at [642, 239] on icon at bounding box center [637, 237] width 16 height 16
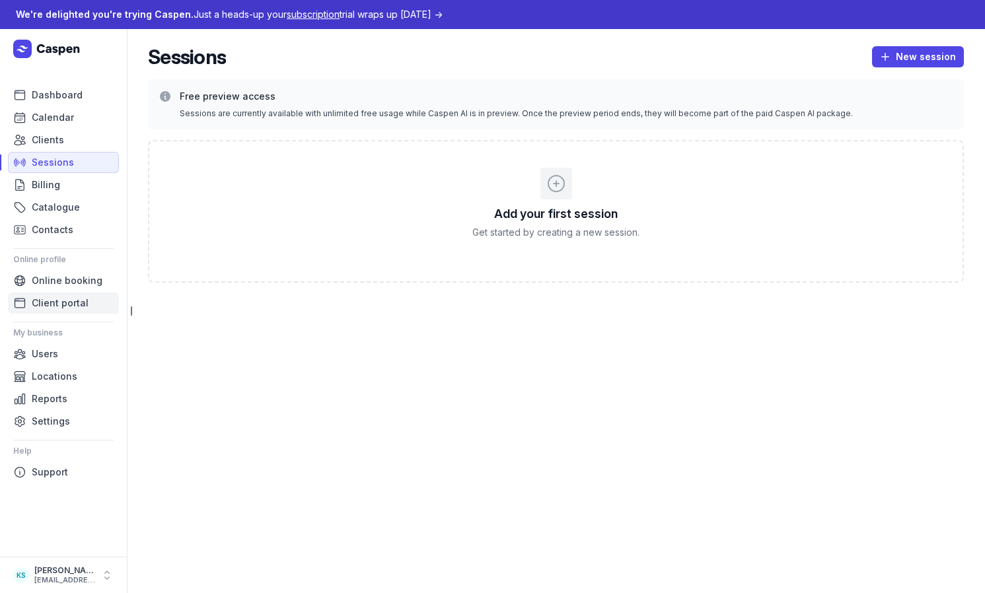
click at [54, 305] on span "Client portal" at bounding box center [60, 303] width 57 height 16
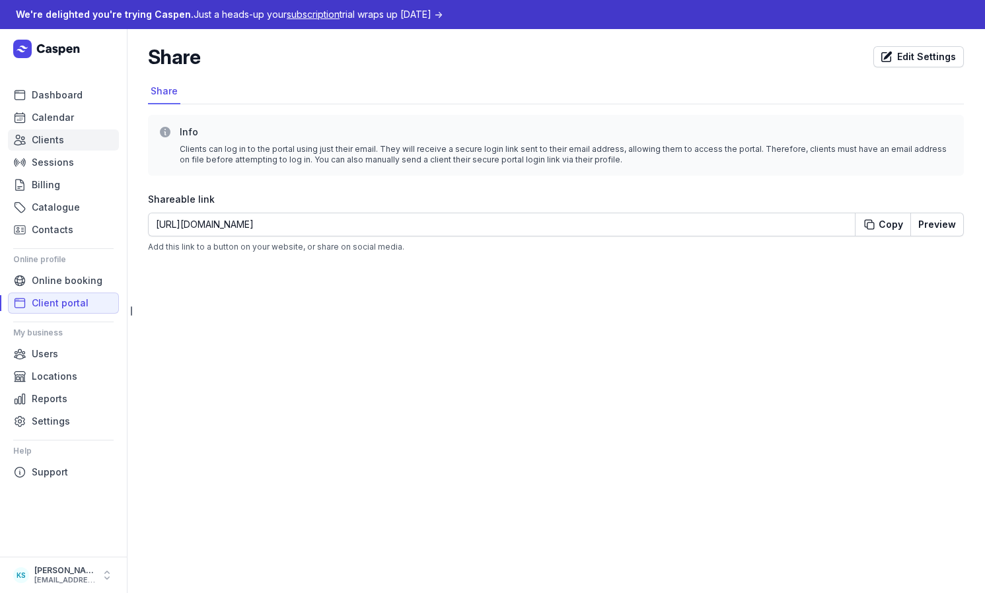
click at [54, 144] on span "Clients" at bounding box center [48, 140] width 32 height 16
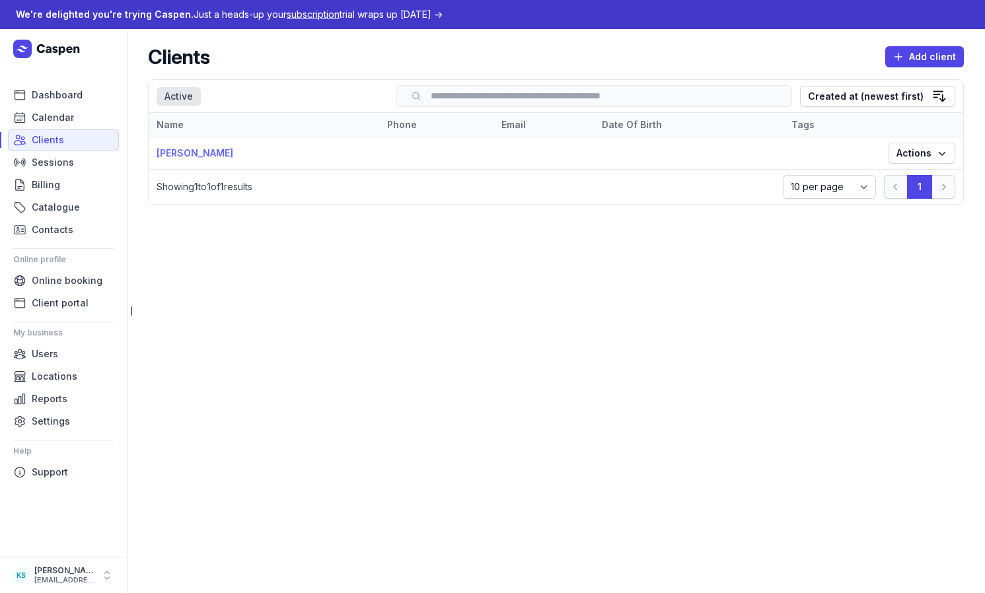
click at [176, 150] on link "Robert Demo" at bounding box center [195, 152] width 77 height 11
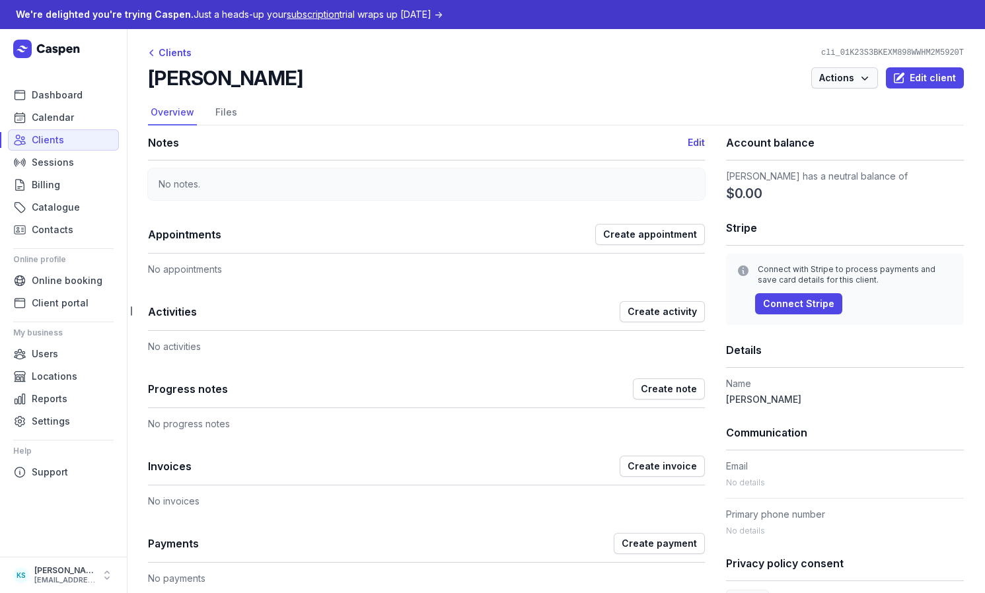
click at [858, 77] on icon "button" at bounding box center [864, 77] width 13 height 13
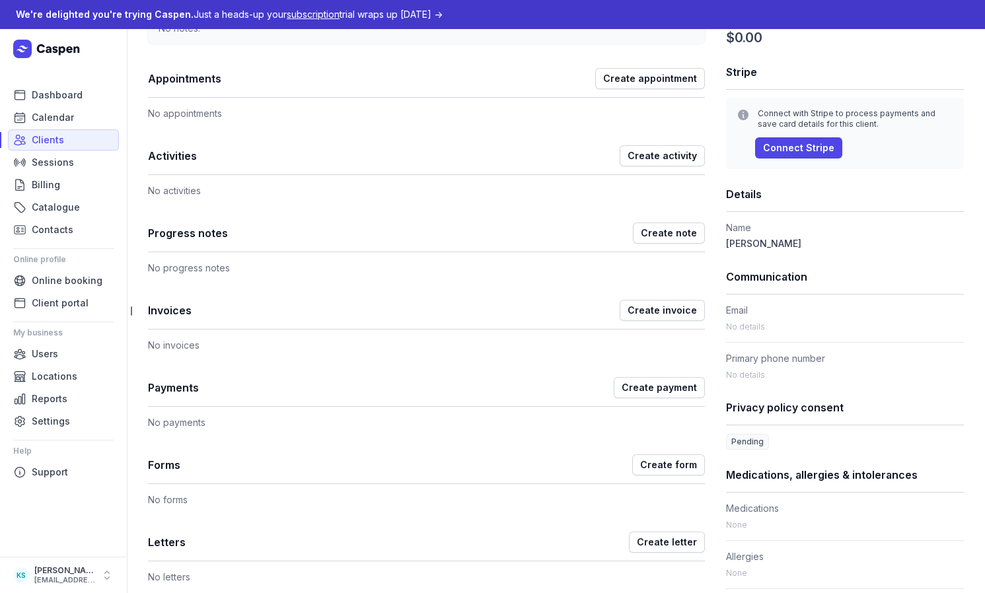
scroll to position [283, 0]
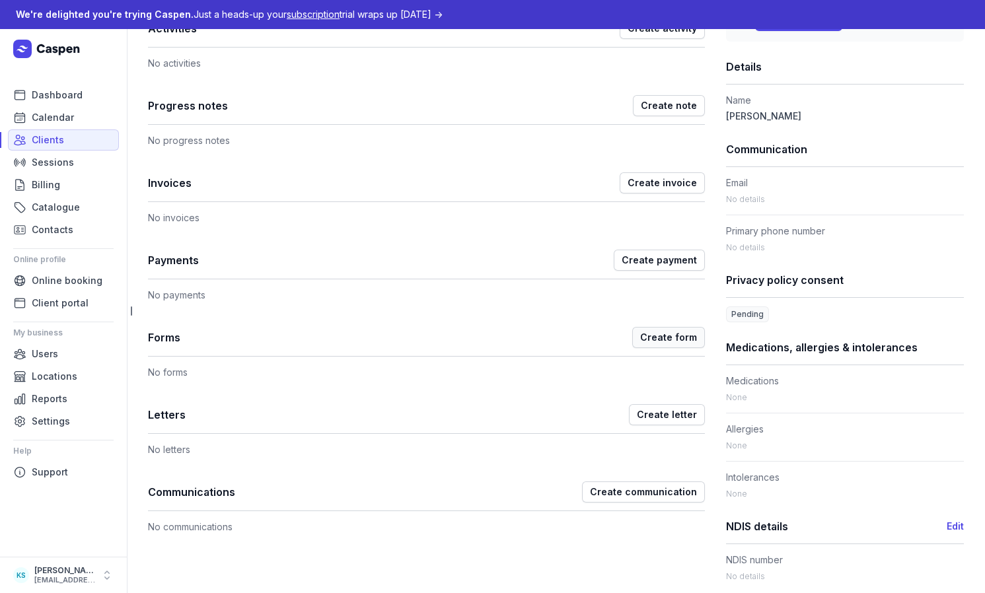
click at [670, 339] on span "Create form" at bounding box center [668, 338] width 57 height 16
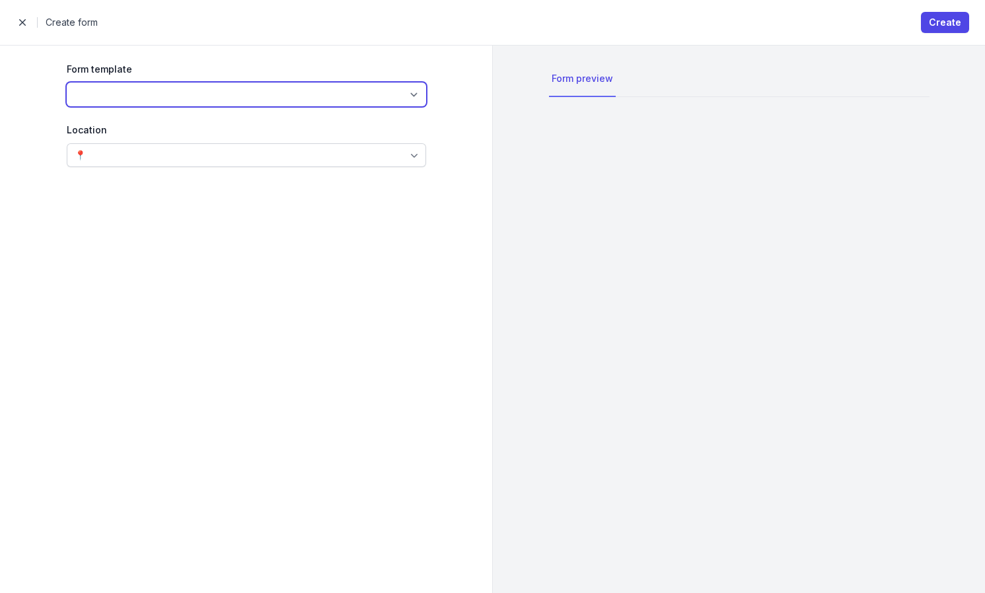
click at [250, 91] on select at bounding box center [246, 95] width 359 height 24
drag, startPoint x: 256, startPoint y: 98, endPoint x: 317, endPoint y: 97, distance: 60.8
click at [259, 98] on select at bounding box center [246, 95] width 359 height 24
click at [413, 97] on select at bounding box center [246, 95] width 359 height 24
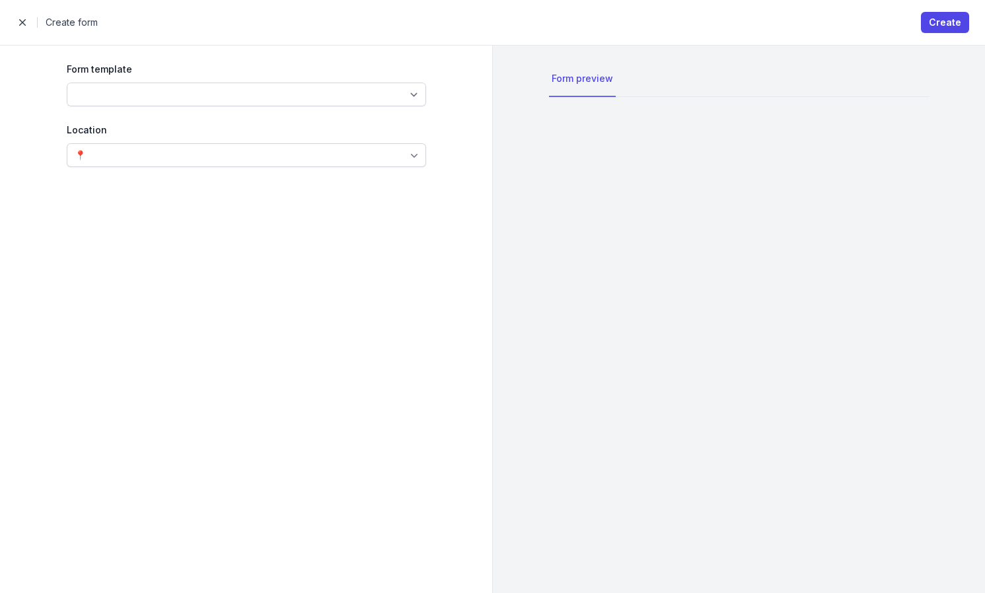
click at [381, 149] on div "📍" at bounding box center [246, 155] width 359 height 24
click at [379, 151] on div "📍" at bounding box center [246, 155] width 359 height 24
click at [26, 24] on span "button" at bounding box center [22, 22] width 26 height 26
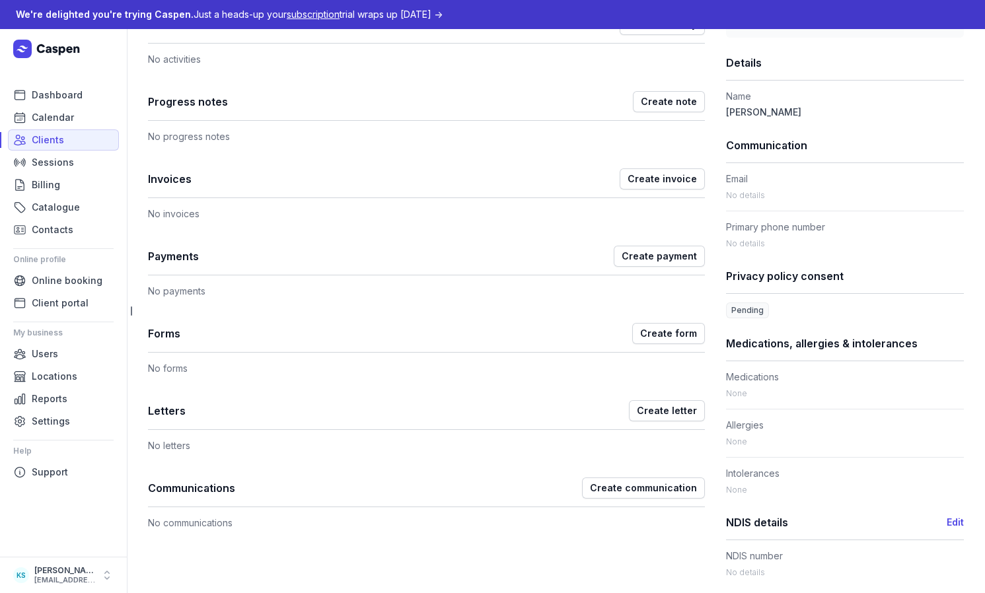
scroll to position [89, 0]
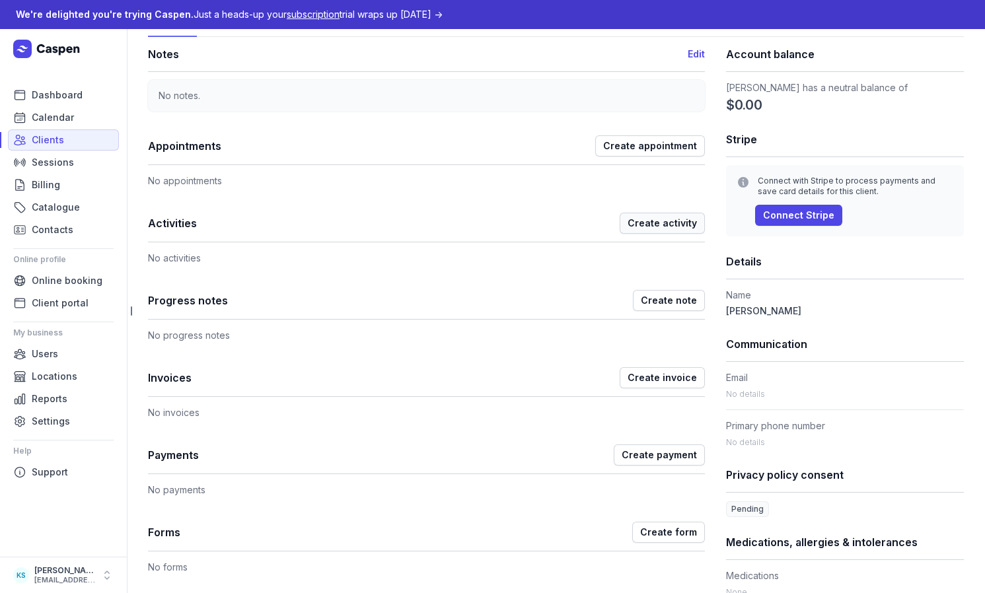
click at [648, 231] on span "Create activity" at bounding box center [662, 223] width 69 height 16
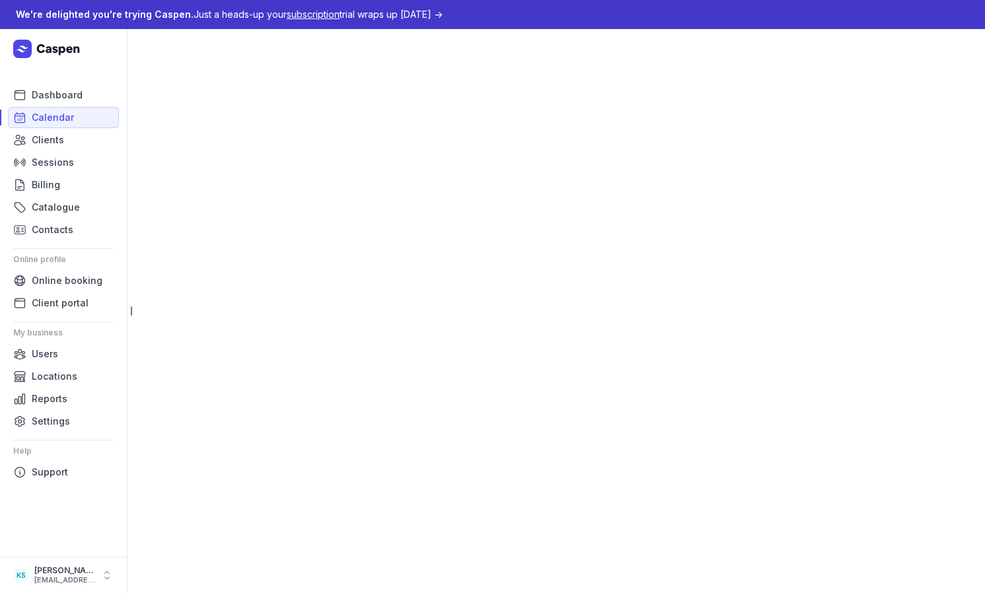
select select "week"
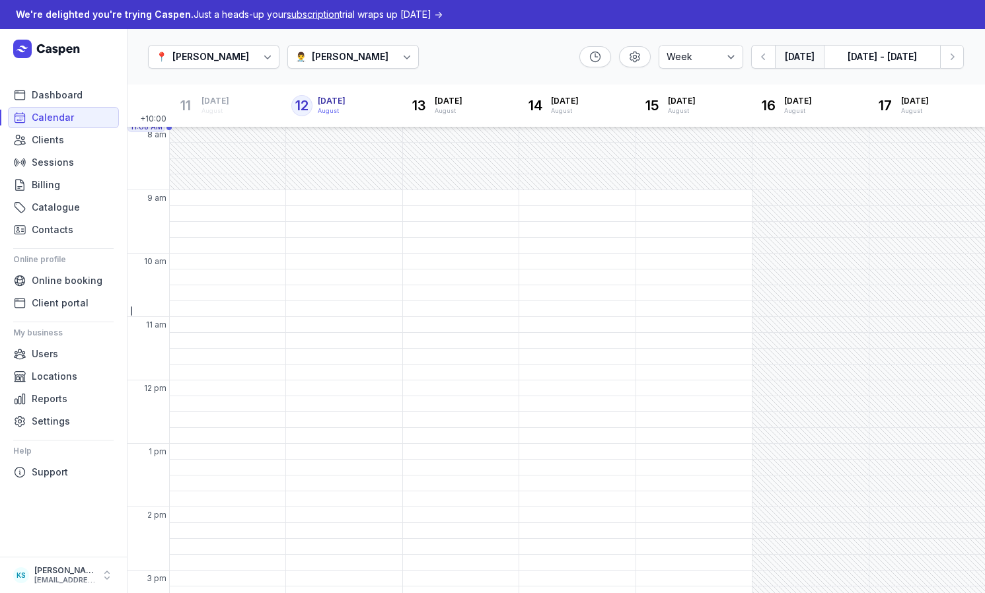
scroll to position [34, 0]
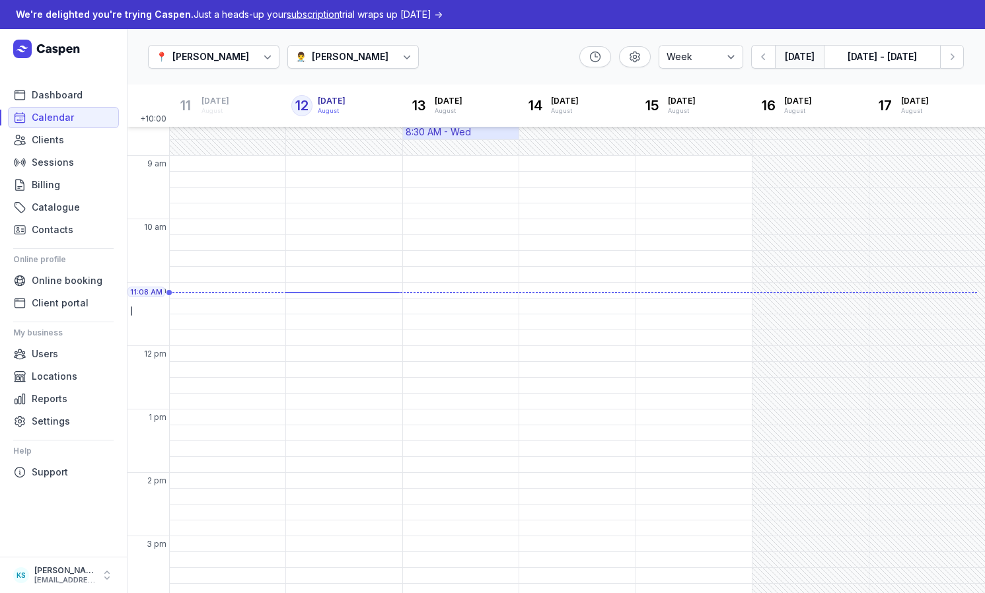
select select
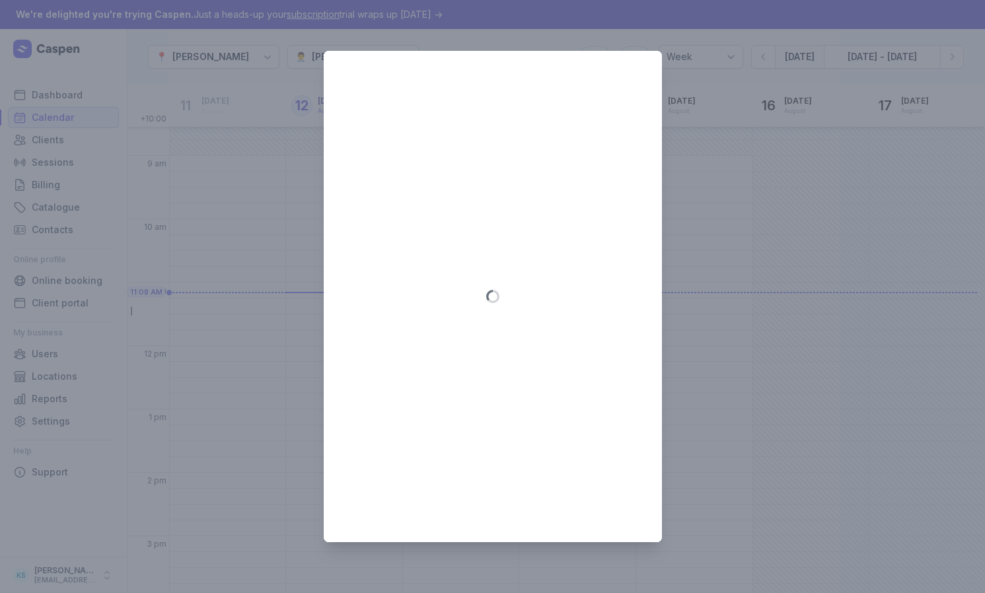
type input "2025-08-12"
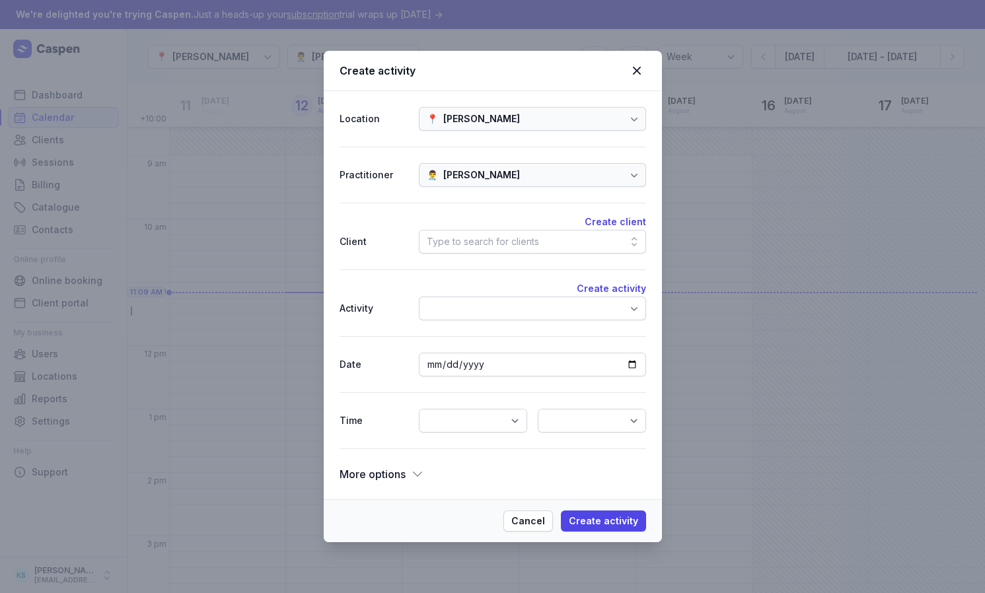
click at [469, 233] on div "Type to search for clients" at bounding box center [532, 242] width 227 height 24
click at [473, 239] on div "Type to search for clients" at bounding box center [483, 242] width 112 height 16
click at [476, 321] on div "Create activity Activity" at bounding box center [493, 303] width 307 height 67
click at [485, 310] on div at bounding box center [532, 309] width 227 height 24
click at [486, 310] on div at bounding box center [532, 309] width 227 height 24
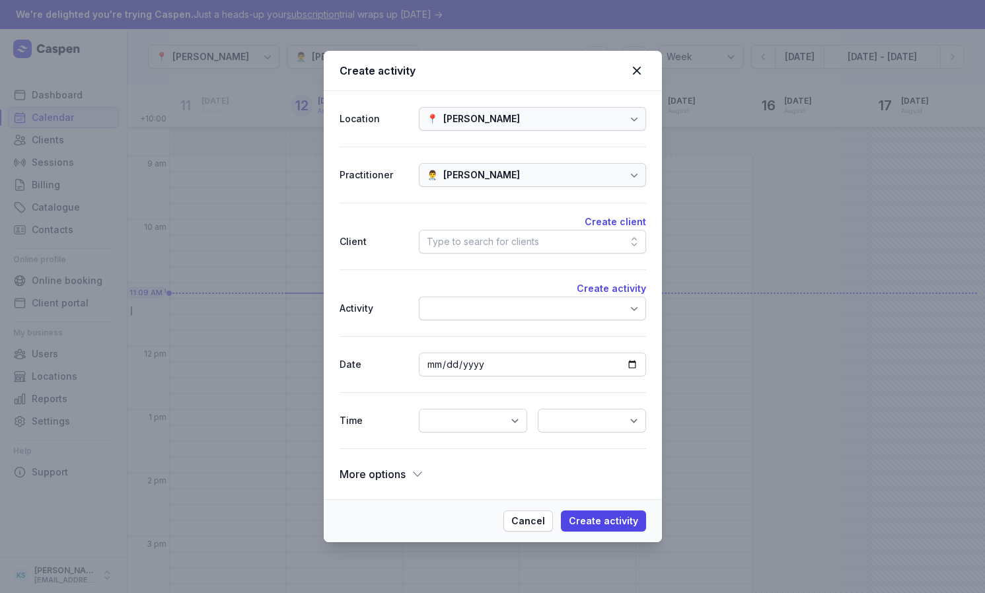
click at [410, 481] on div "More options" at bounding box center [382, 474] width 85 height 19
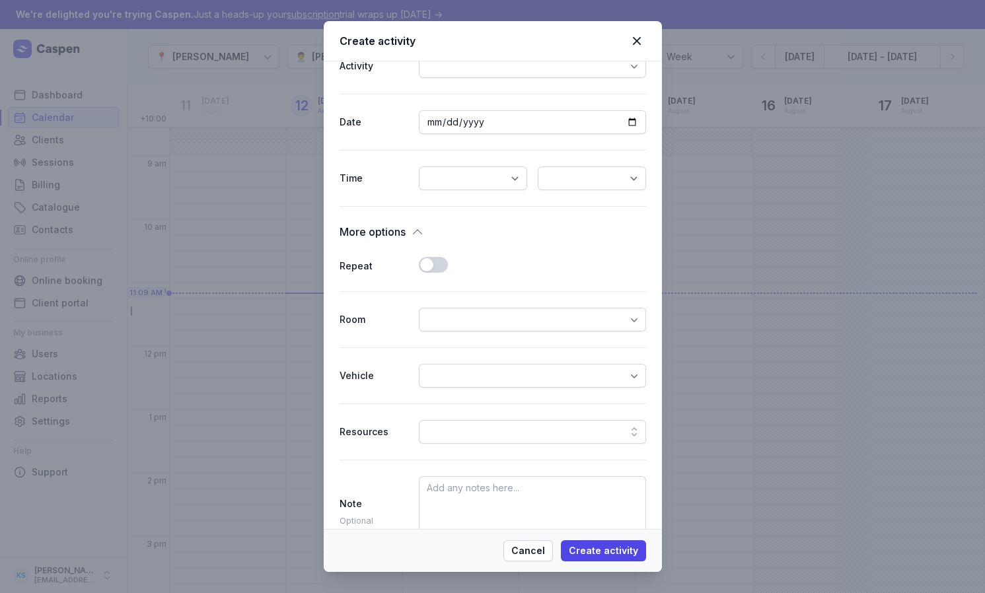
scroll to position [247, 0]
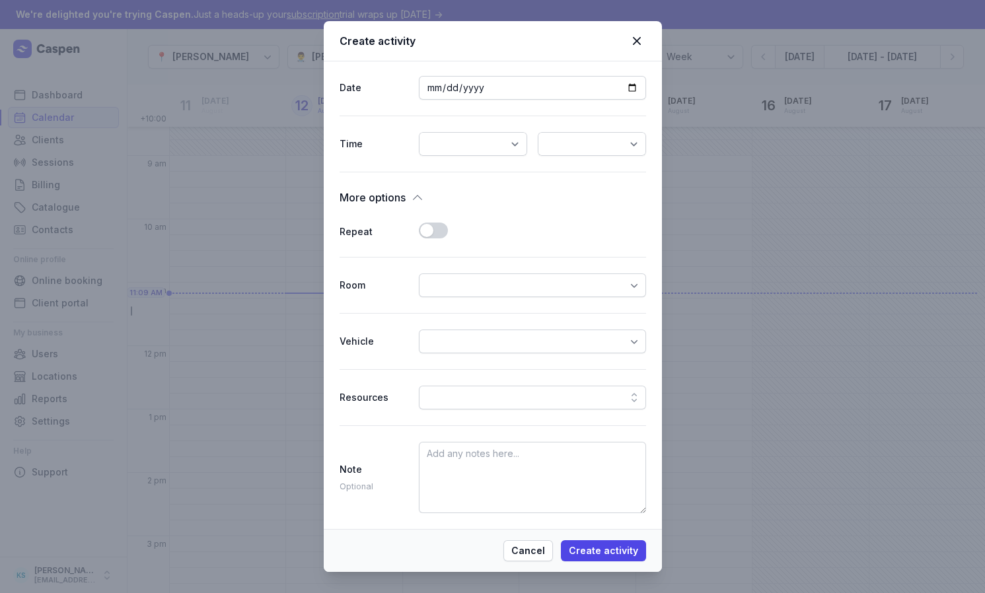
click at [430, 232] on button "Use setting" at bounding box center [433, 231] width 29 height 16
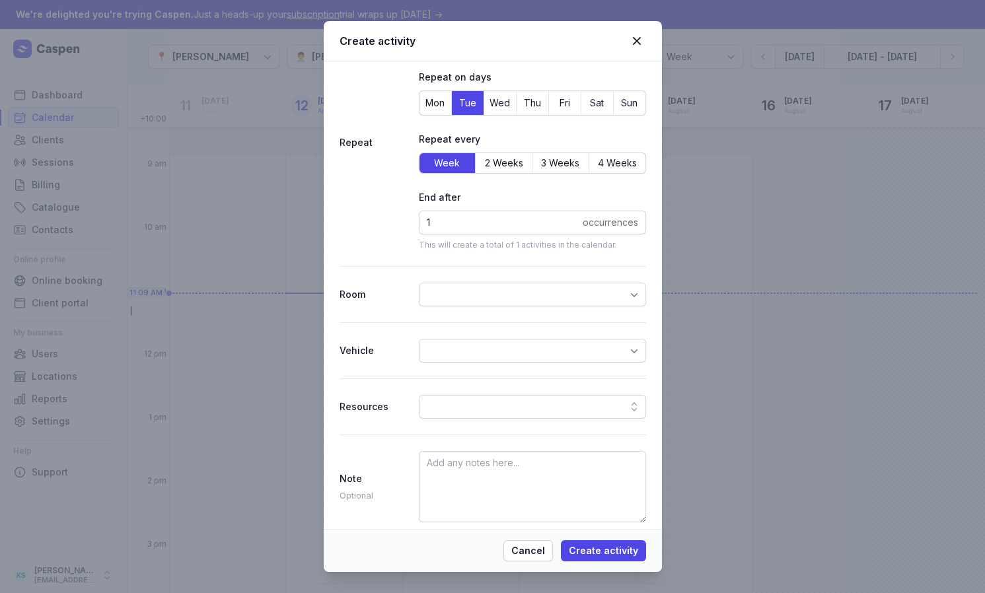
scroll to position [444, 0]
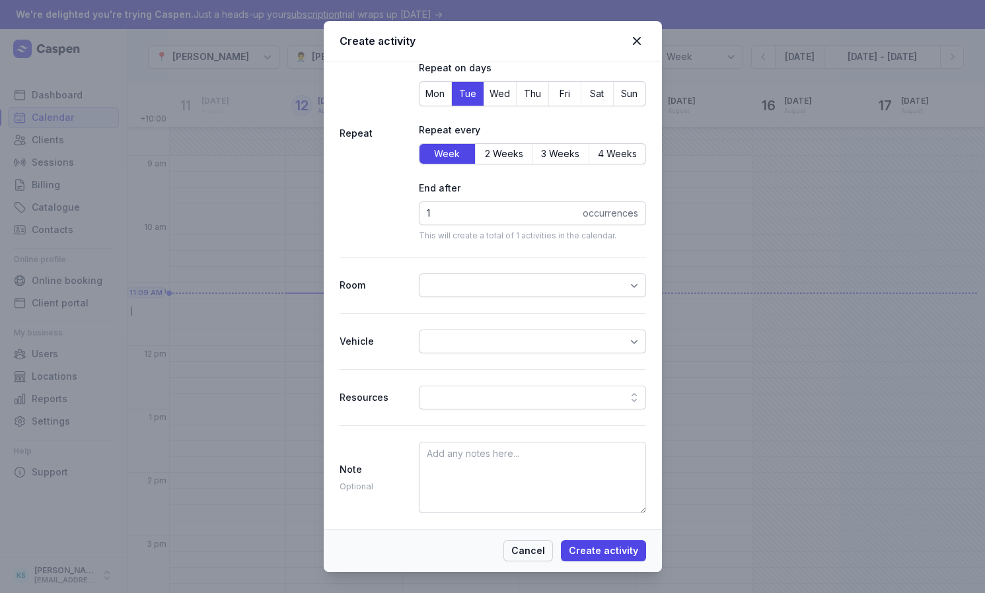
click at [544, 555] on span "Cancel" at bounding box center [528, 551] width 34 height 16
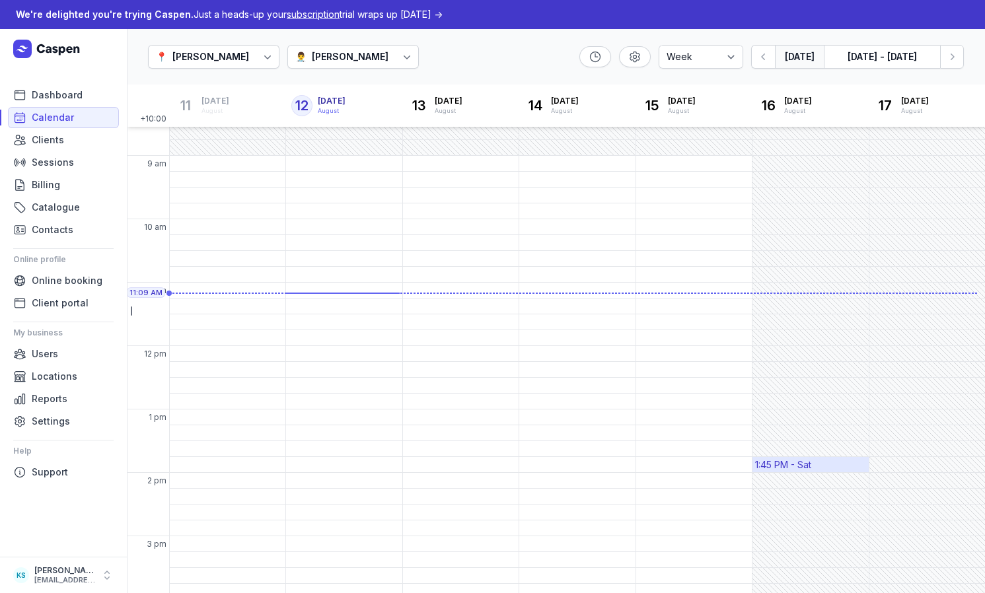
click at [761, 464] on div "1:45 PM - Sat" at bounding box center [783, 465] width 56 height 13
